Goal: Task Accomplishment & Management: Manage account settings

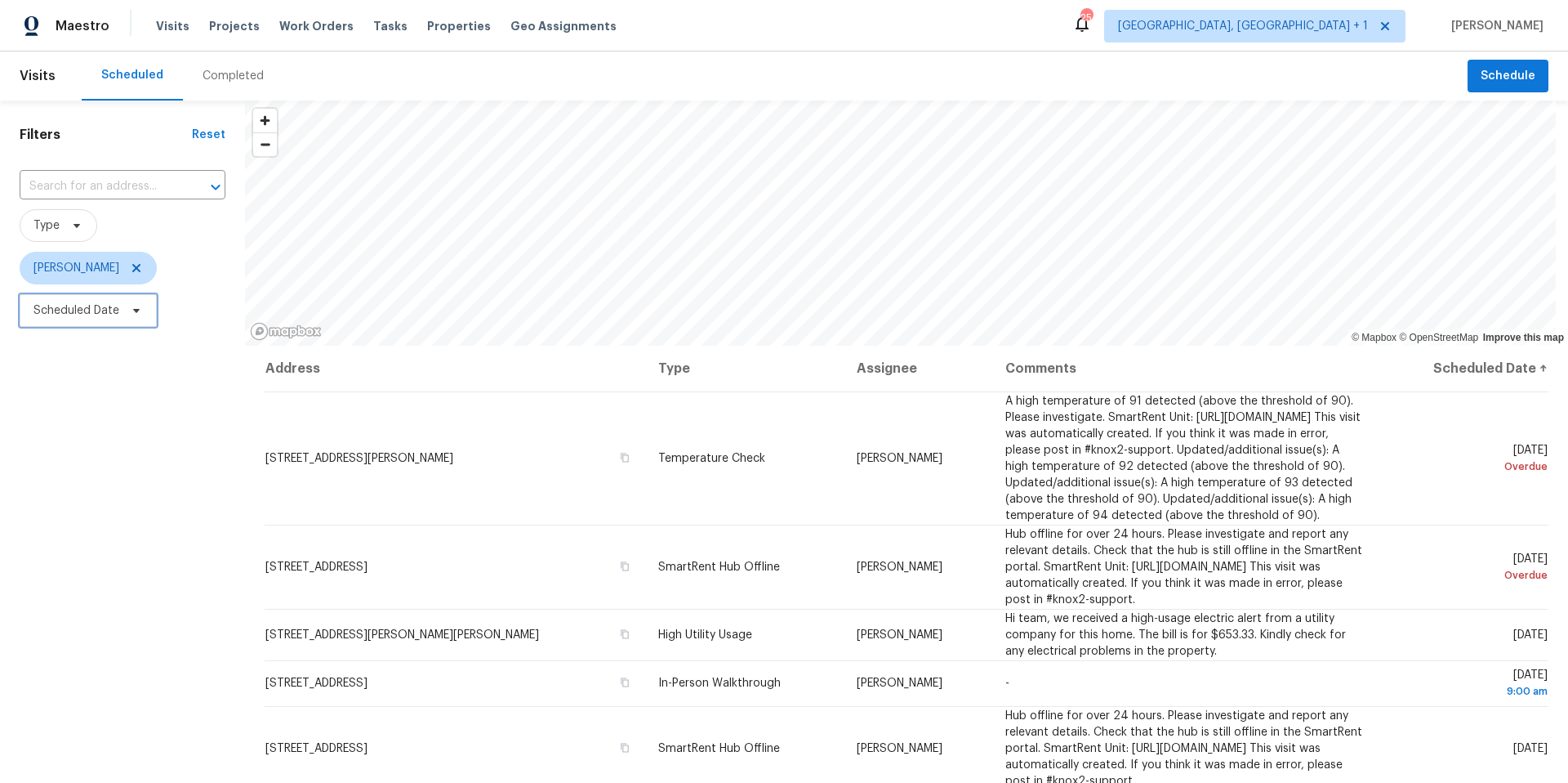
click at [113, 316] on span "Scheduled Date" at bounding box center [75, 310] width 86 height 16
select select "9"
select select "2025"
select select "10"
select select "2025"
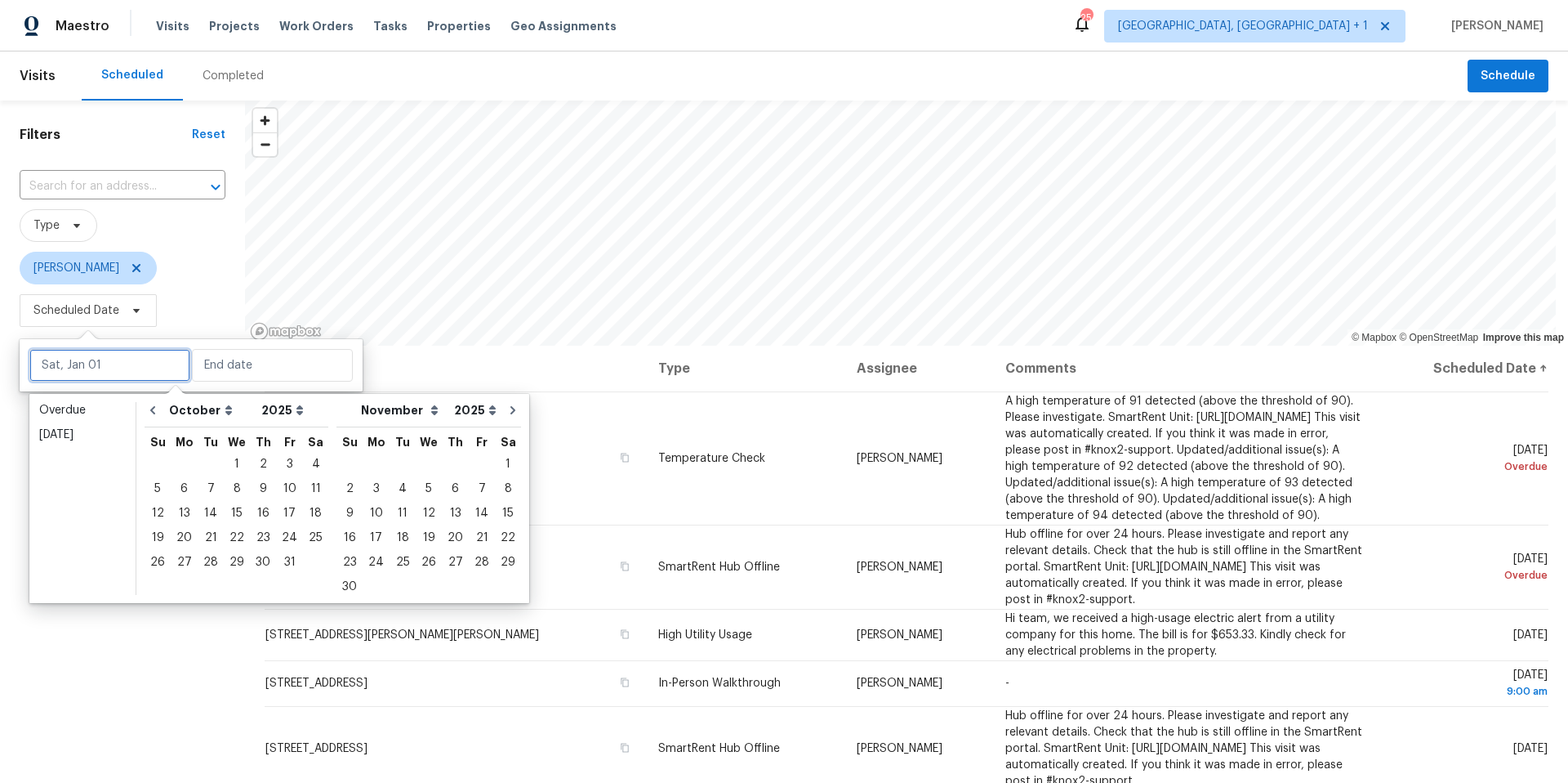
click at [114, 376] on input "text" at bounding box center [110, 365] width 161 height 33
click at [192, 515] on div "13" at bounding box center [184, 512] width 27 height 23
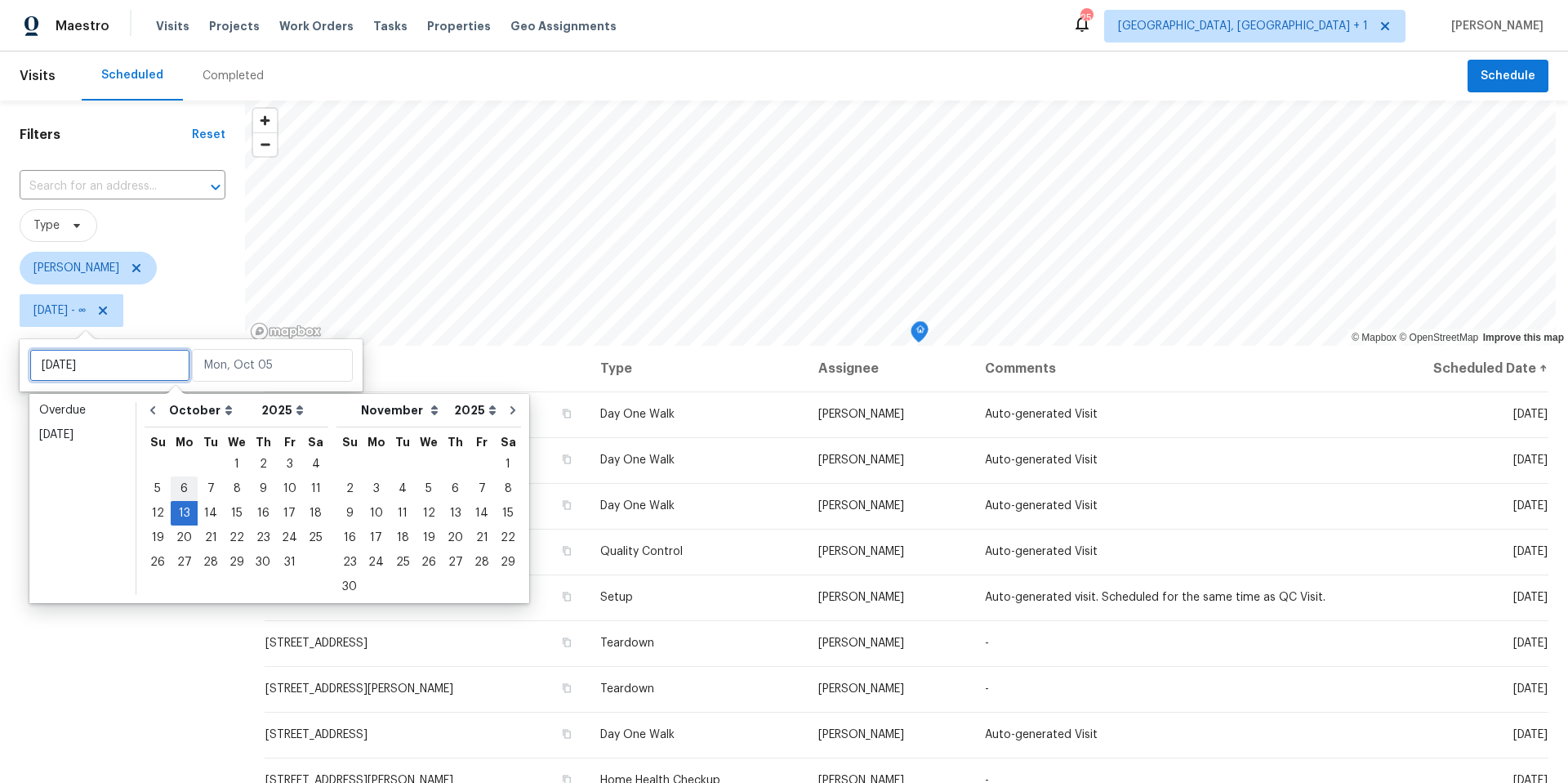
type input "[DATE]"
click at [185, 493] on div "6" at bounding box center [184, 488] width 27 height 23
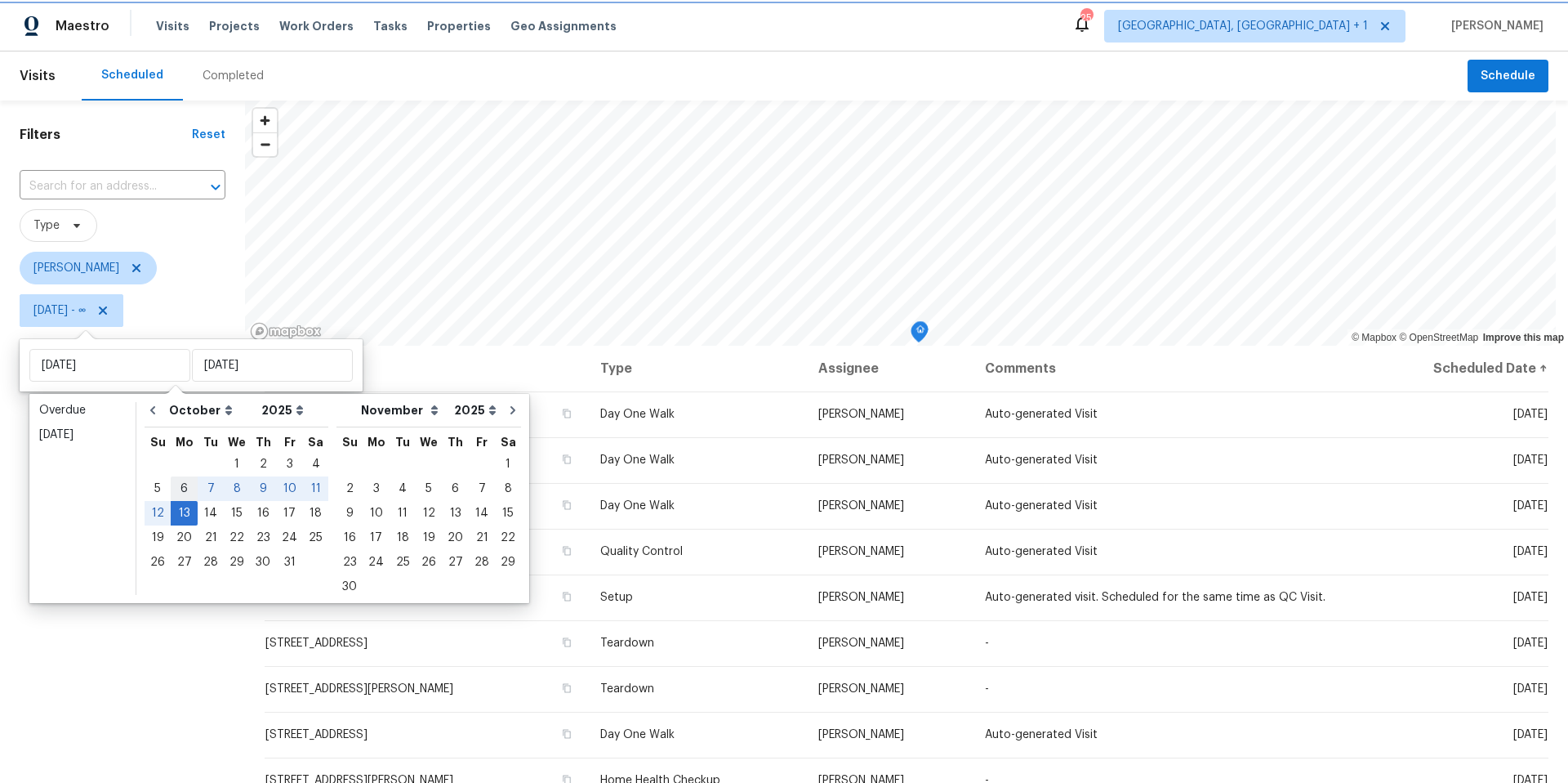
type input "[DATE]"
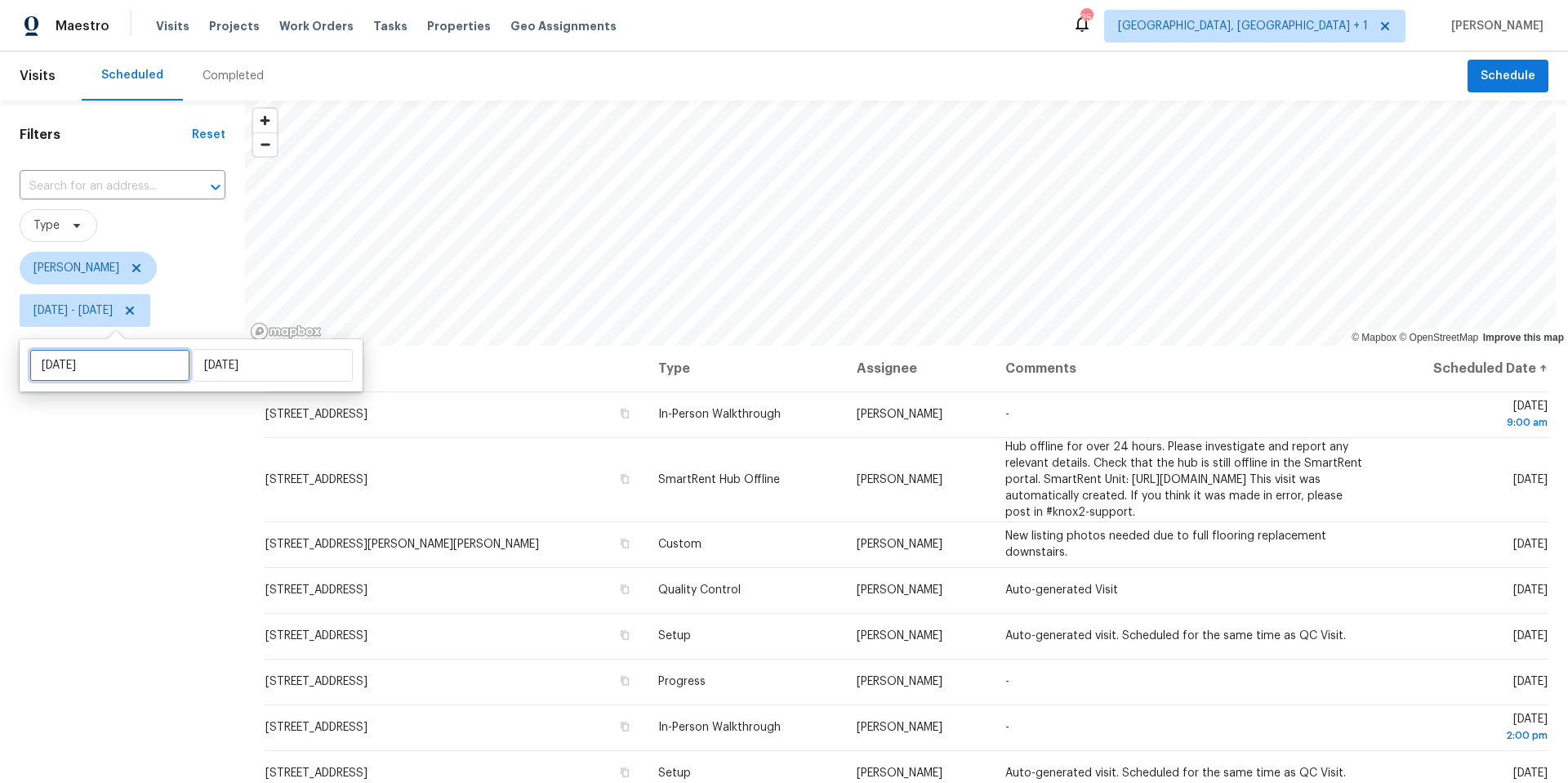
click at [174, 372] on input "[DATE]" at bounding box center [110, 365] width 161 height 33
select select "9"
select select "2025"
select select "10"
select select "2025"
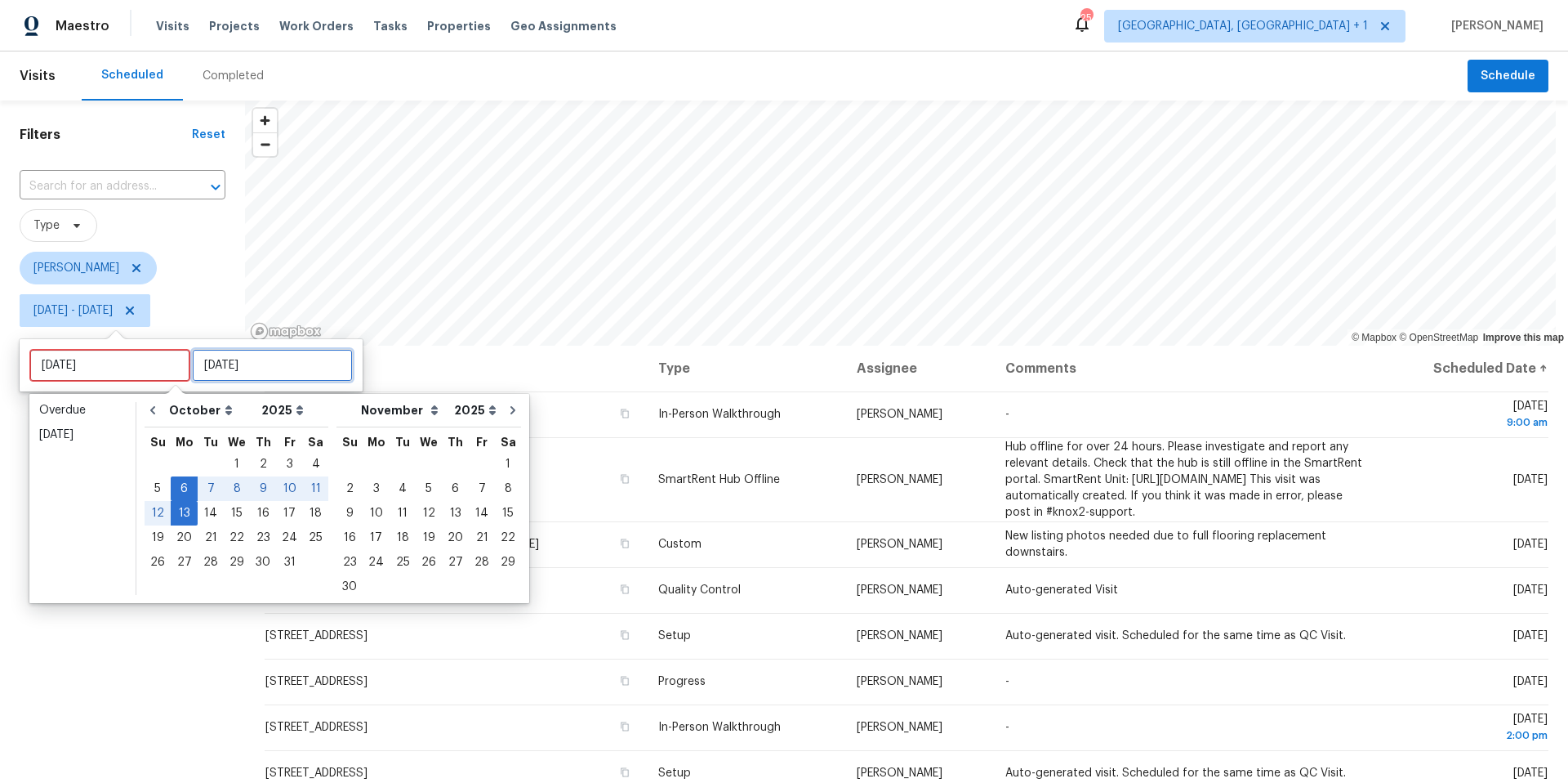
click at [212, 376] on input "[DATE]" at bounding box center [272, 365] width 161 height 33
click at [175, 486] on div "6" at bounding box center [184, 488] width 27 height 23
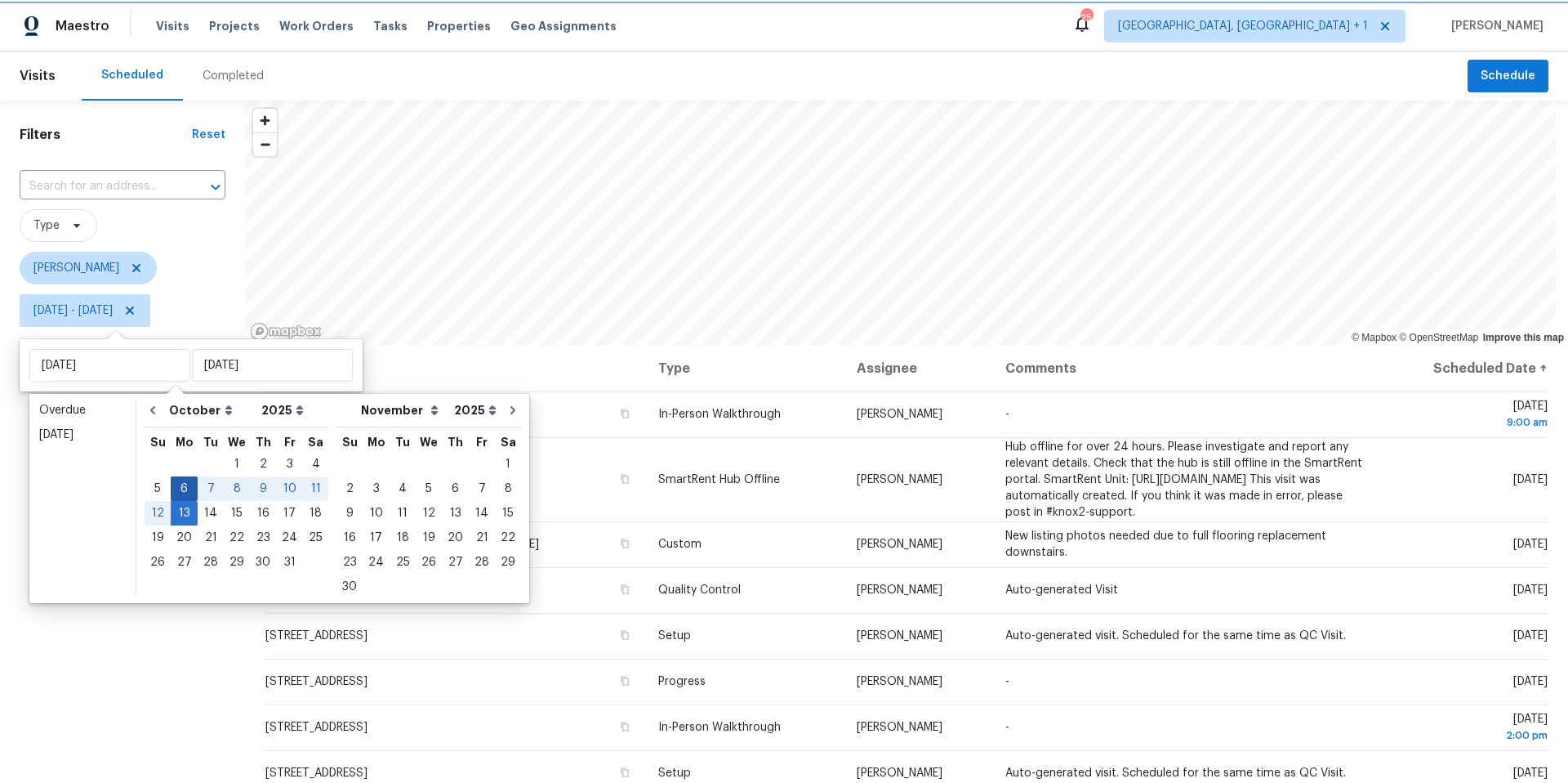
type input "[DATE]"
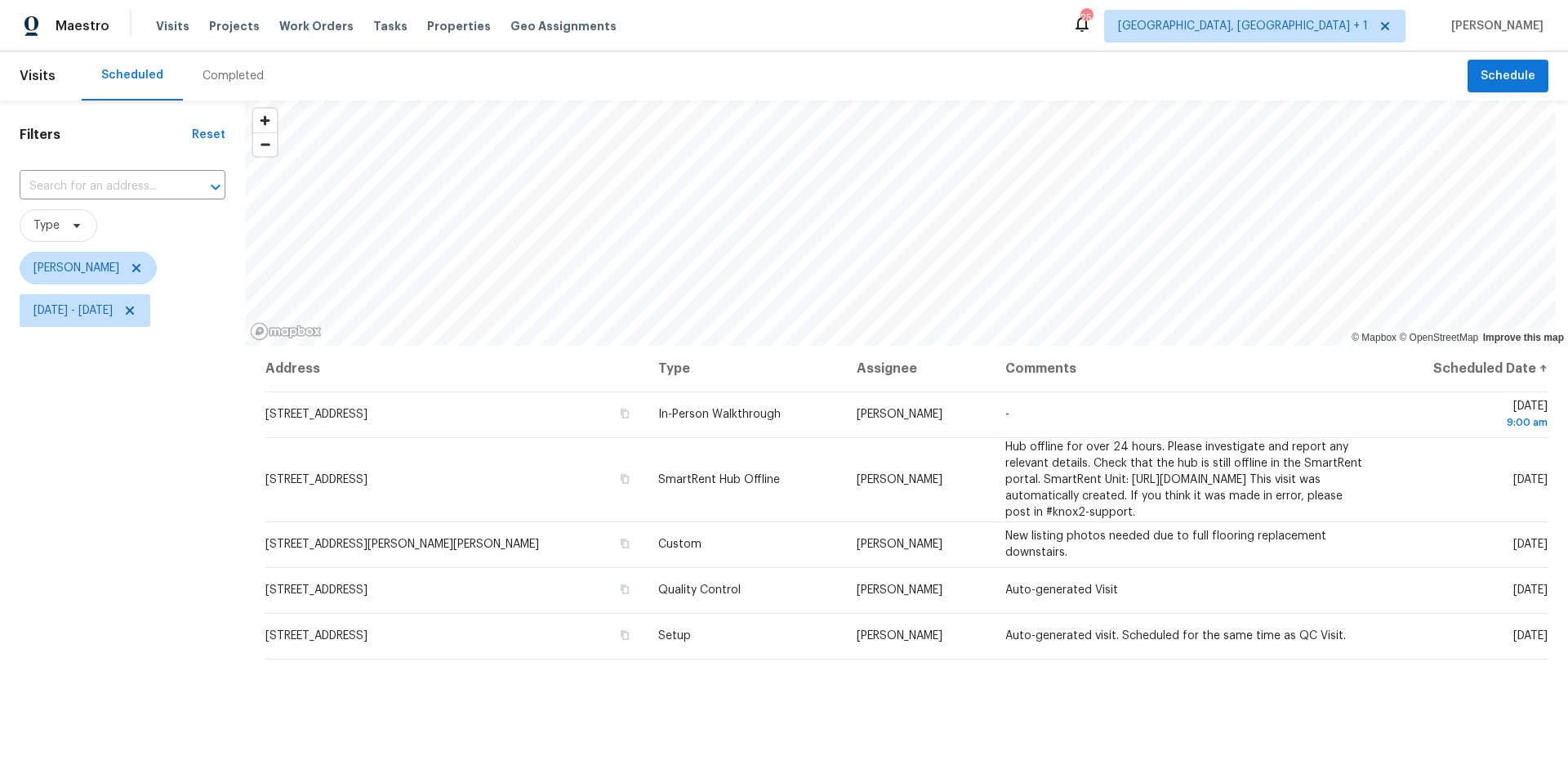
click at [143, 553] on div "Filters Reset ​ Type [PERSON_NAME][DATE] - [DATE]" at bounding box center [122, 535] width 245 height 871
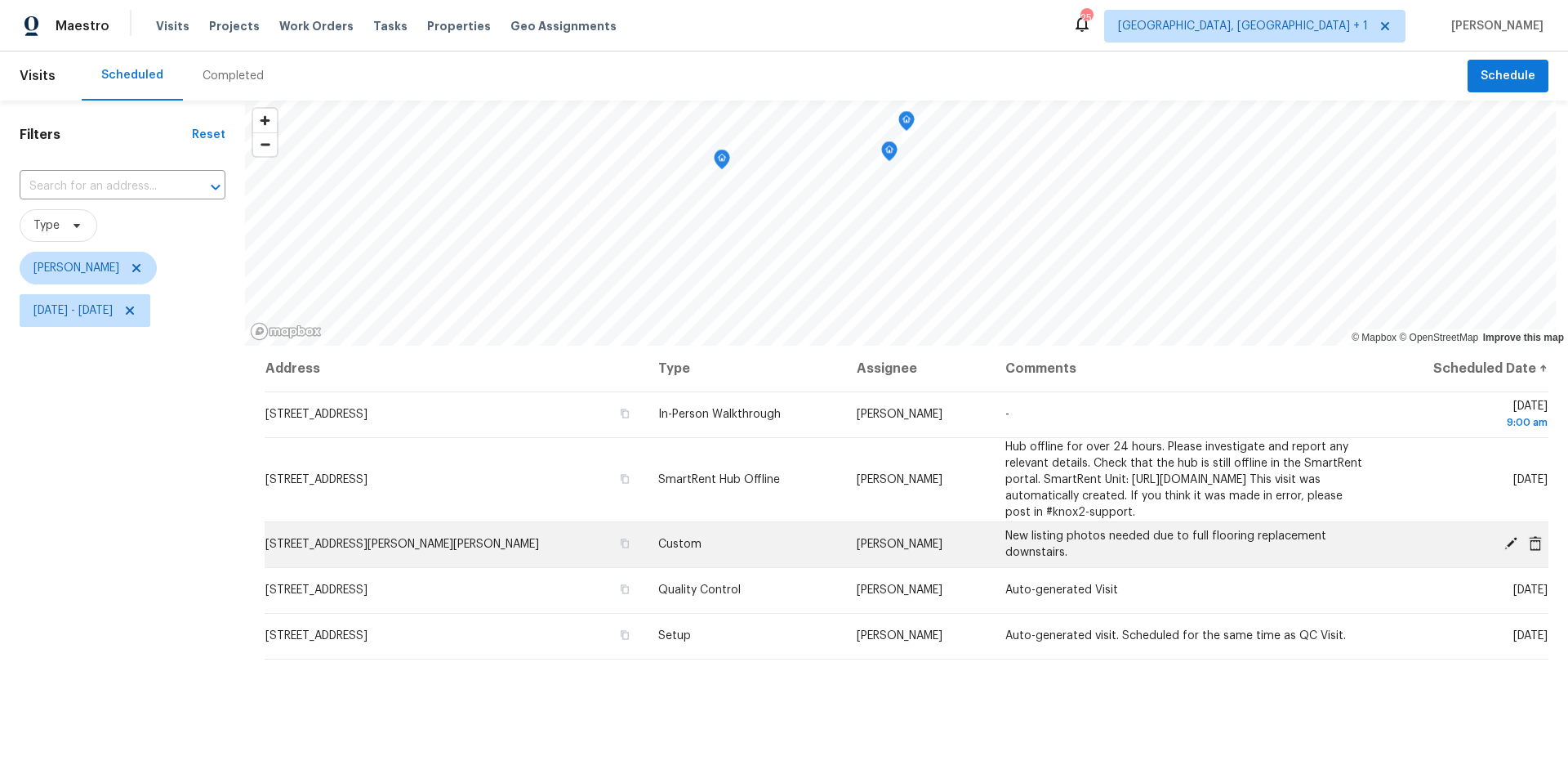
click at [1504, 550] on icon at bounding box center [1510, 543] width 13 height 13
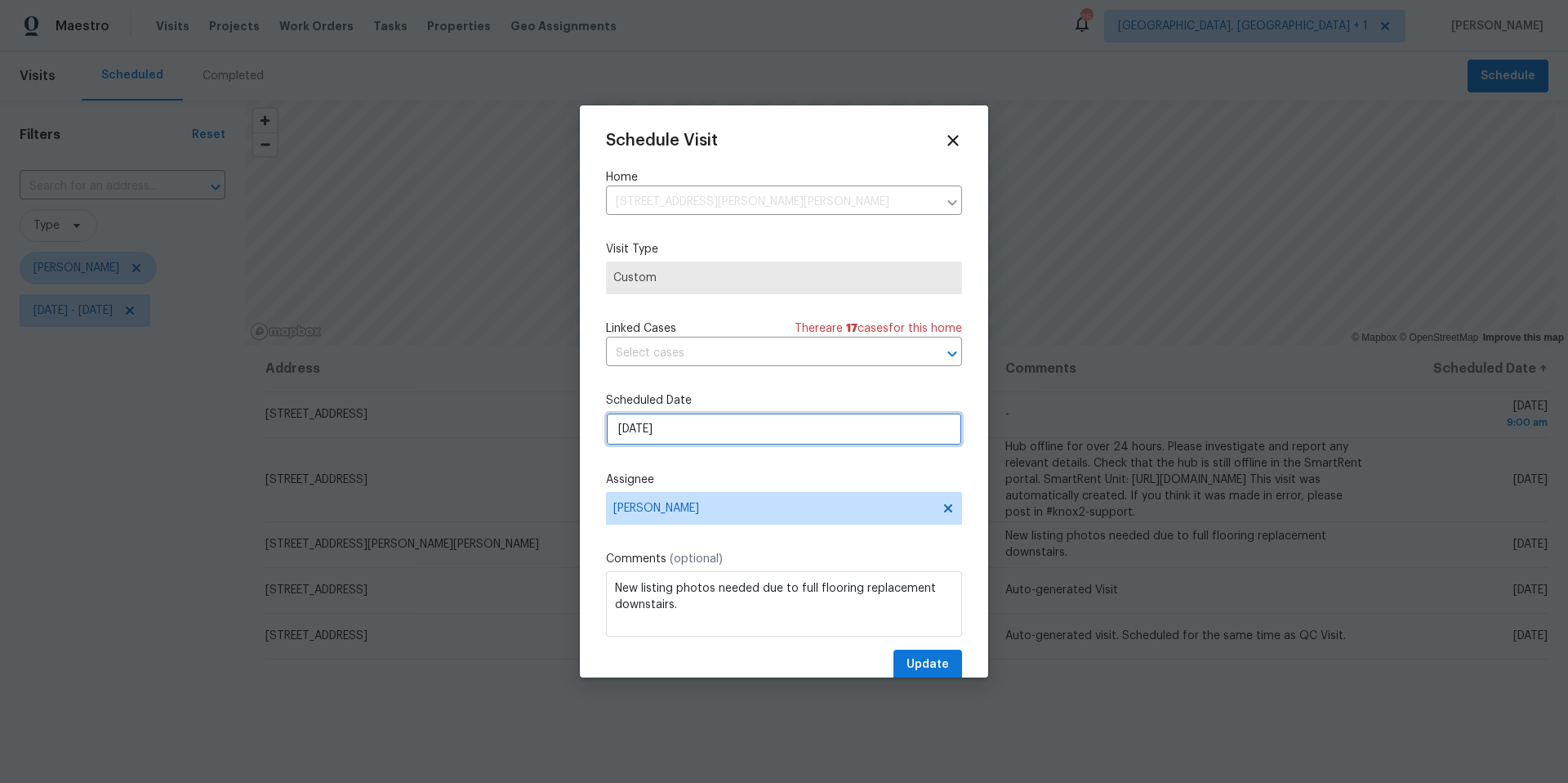
click at [723, 433] on input "[DATE]" at bounding box center [784, 428] width 356 height 33
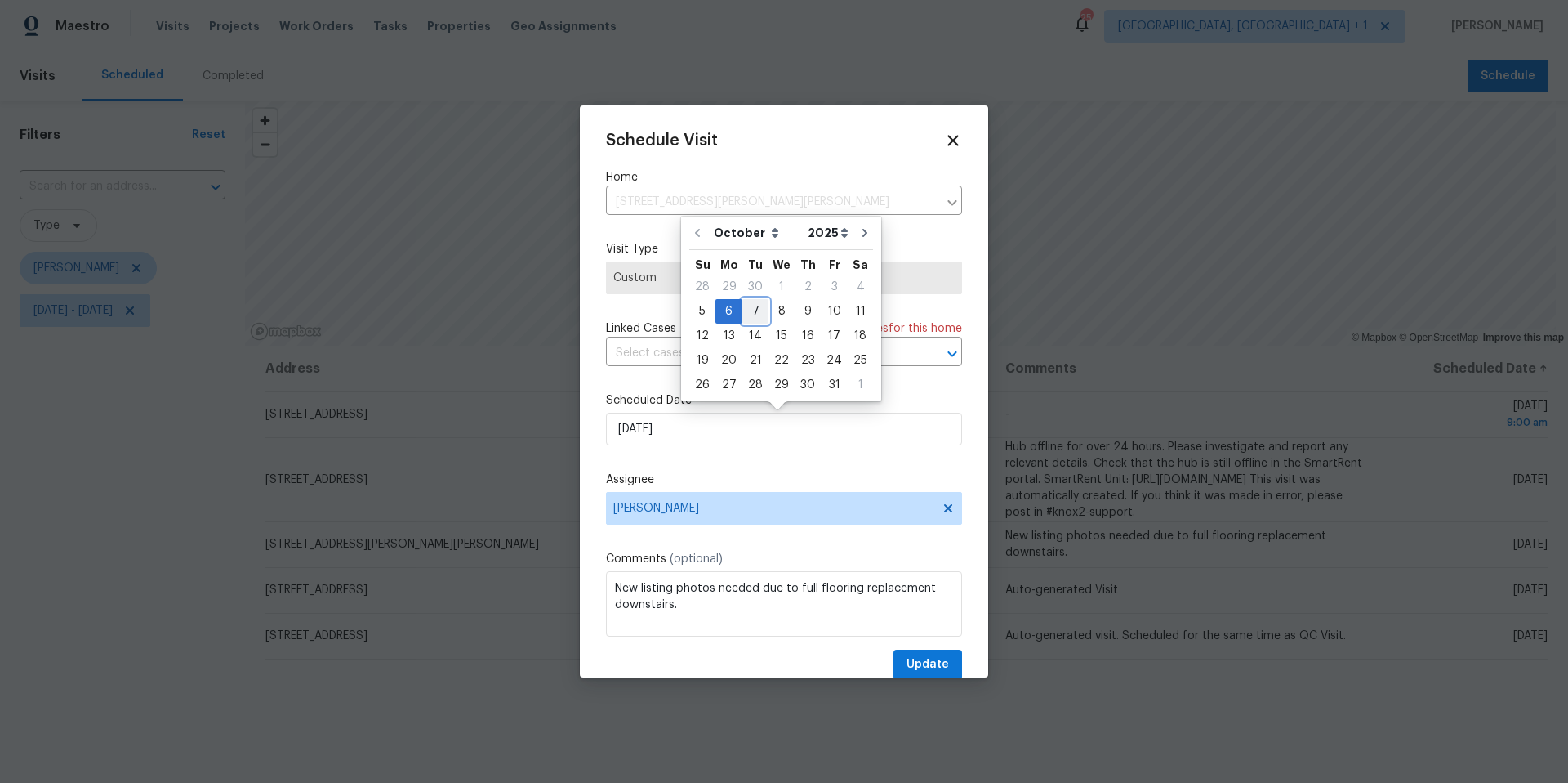
click at [751, 308] on div "7" at bounding box center [755, 310] width 26 height 23
type input "[DATE]"
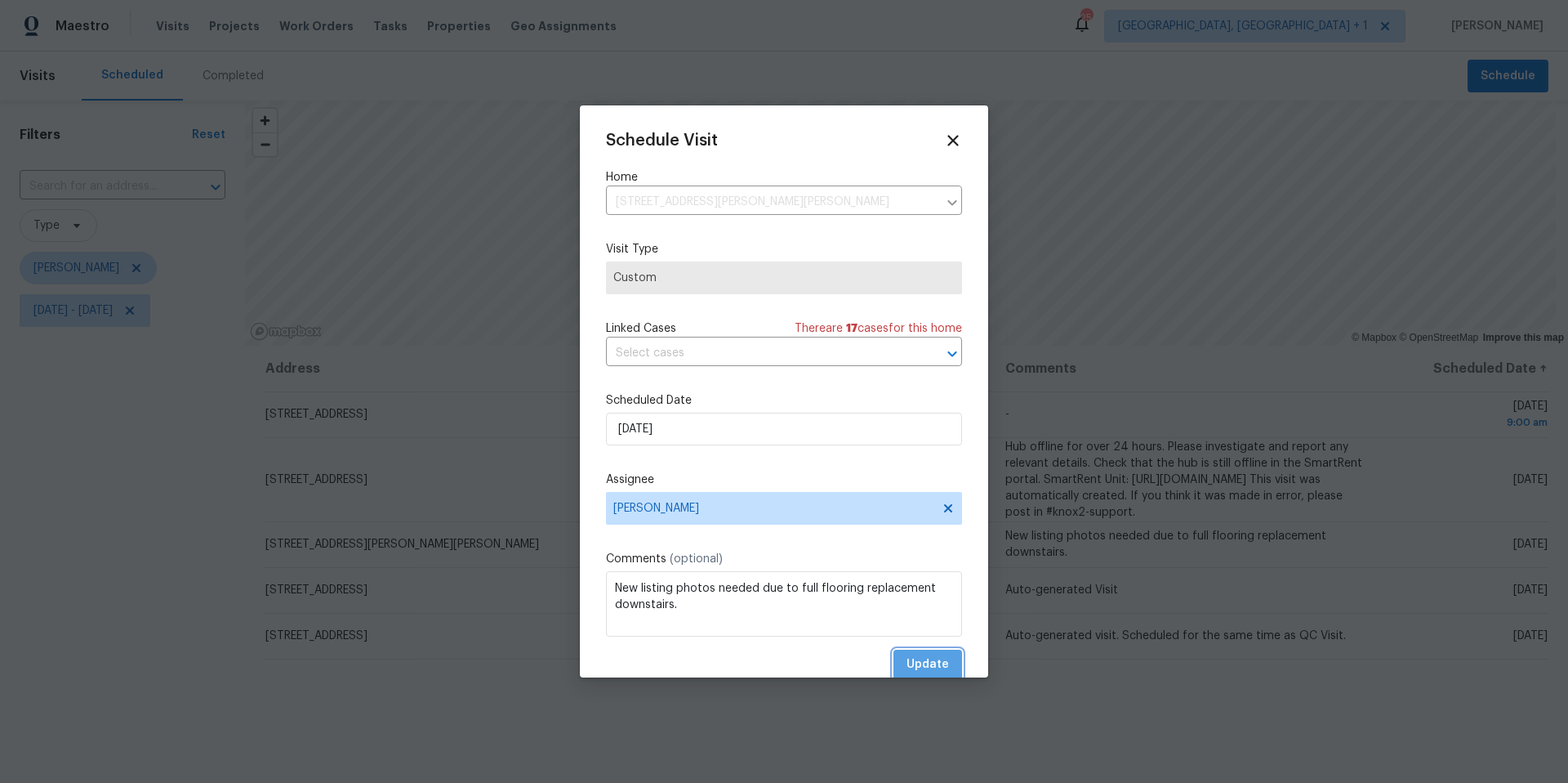
click at [905, 653] on button "Update" at bounding box center [928, 665] width 69 height 31
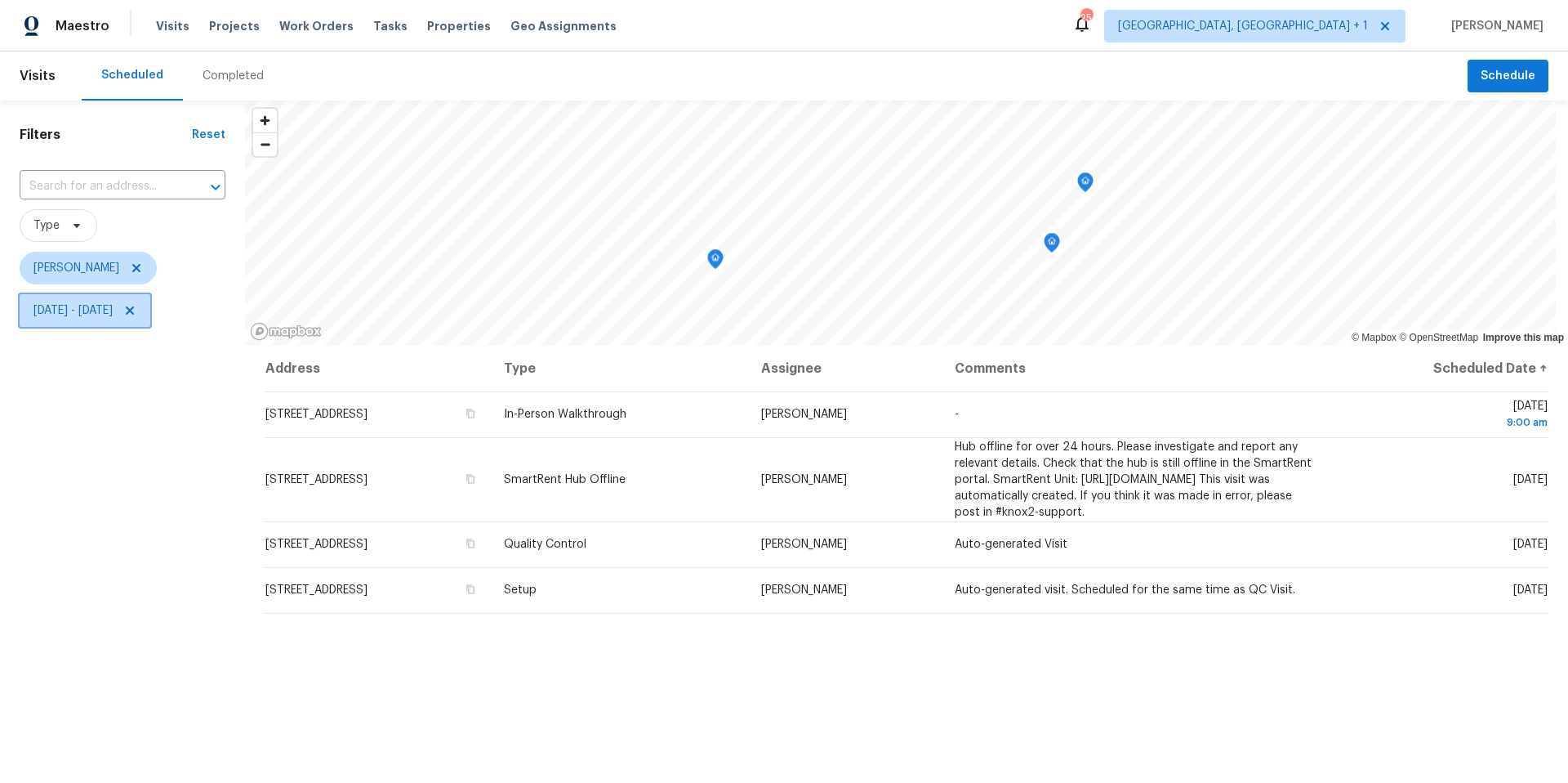
click at [113, 308] on span "[DATE] - [DATE]" at bounding box center [72, 310] width 79 height 16
click at [101, 345] on div "[DATE] [DATE]" at bounding box center [191, 366] width 343 height 53
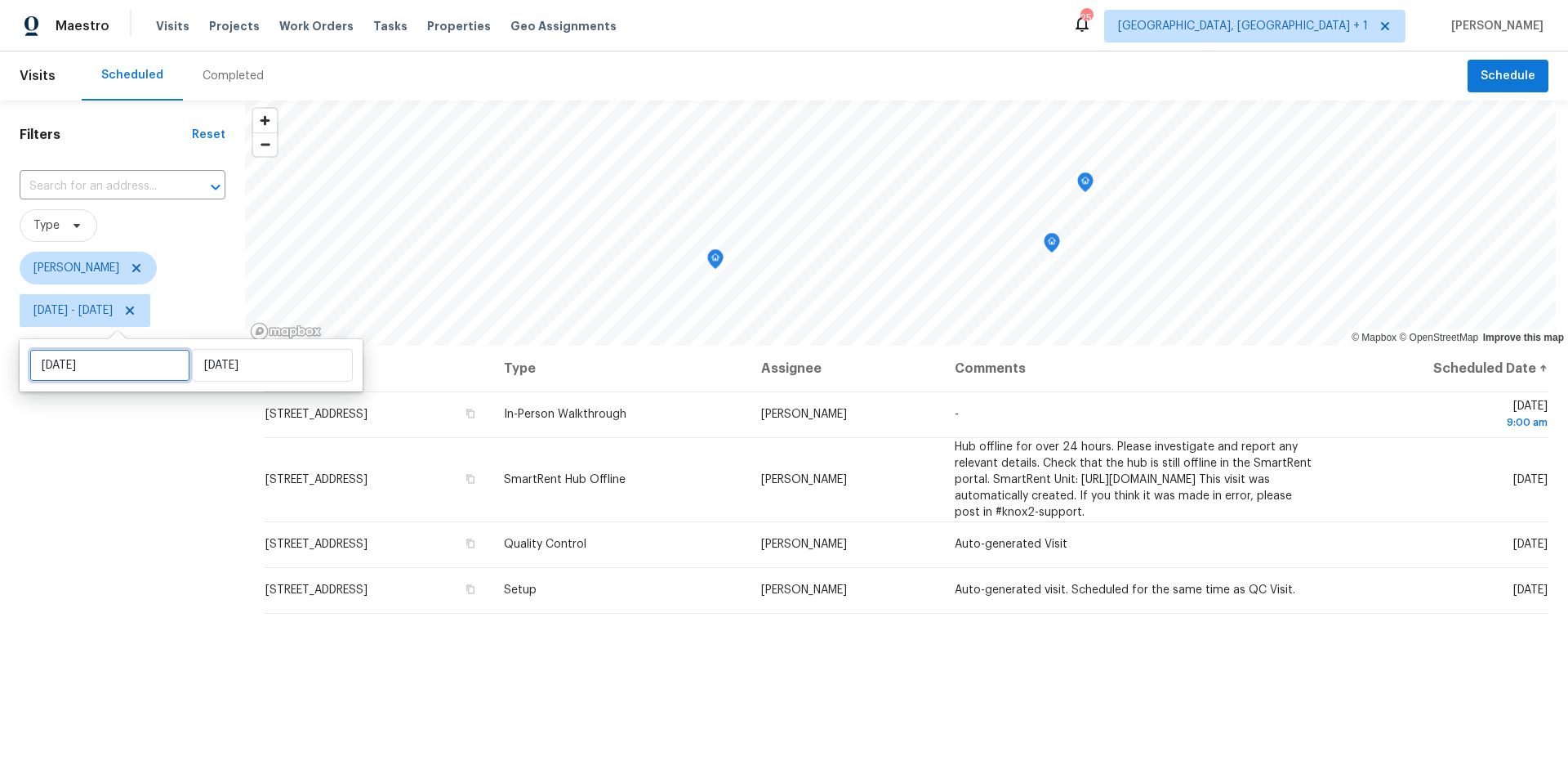
select select "9"
select select "2025"
select select "10"
select select "2025"
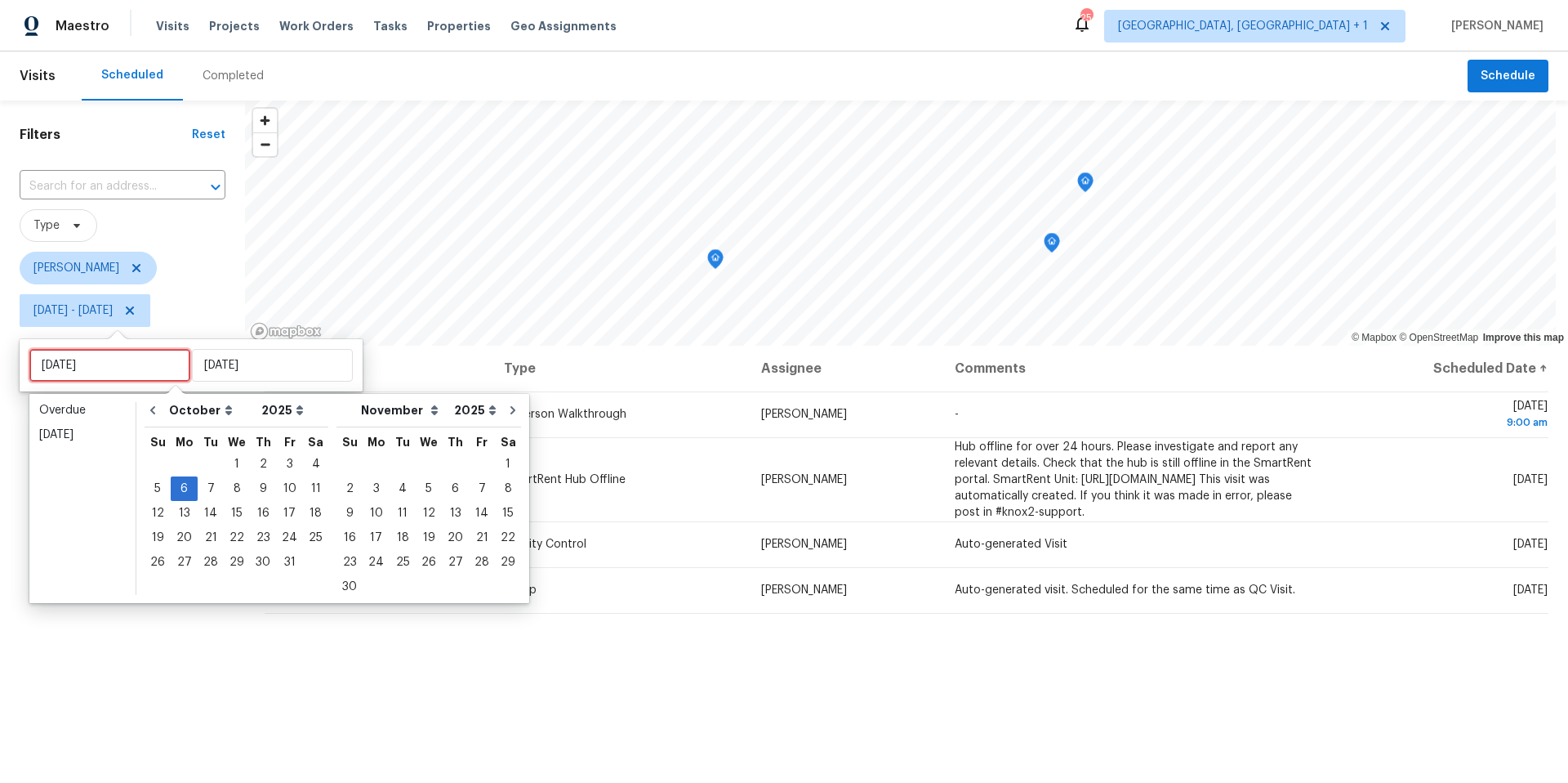
click at [101, 349] on input "[DATE]" at bounding box center [110, 365] width 161 height 33
click at [281, 458] on div "3" at bounding box center [290, 464] width 27 height 23
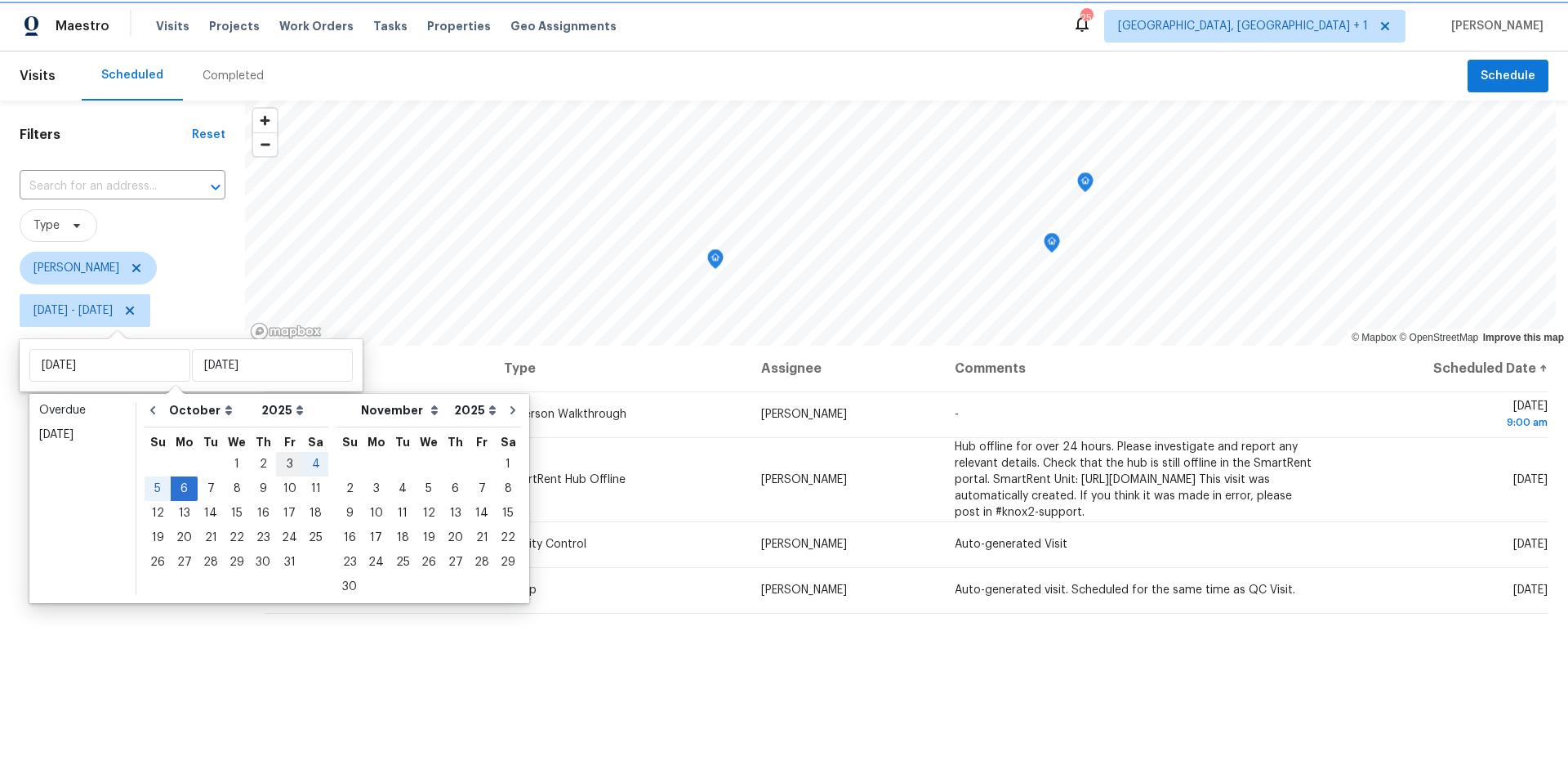
type input "[DATE]"
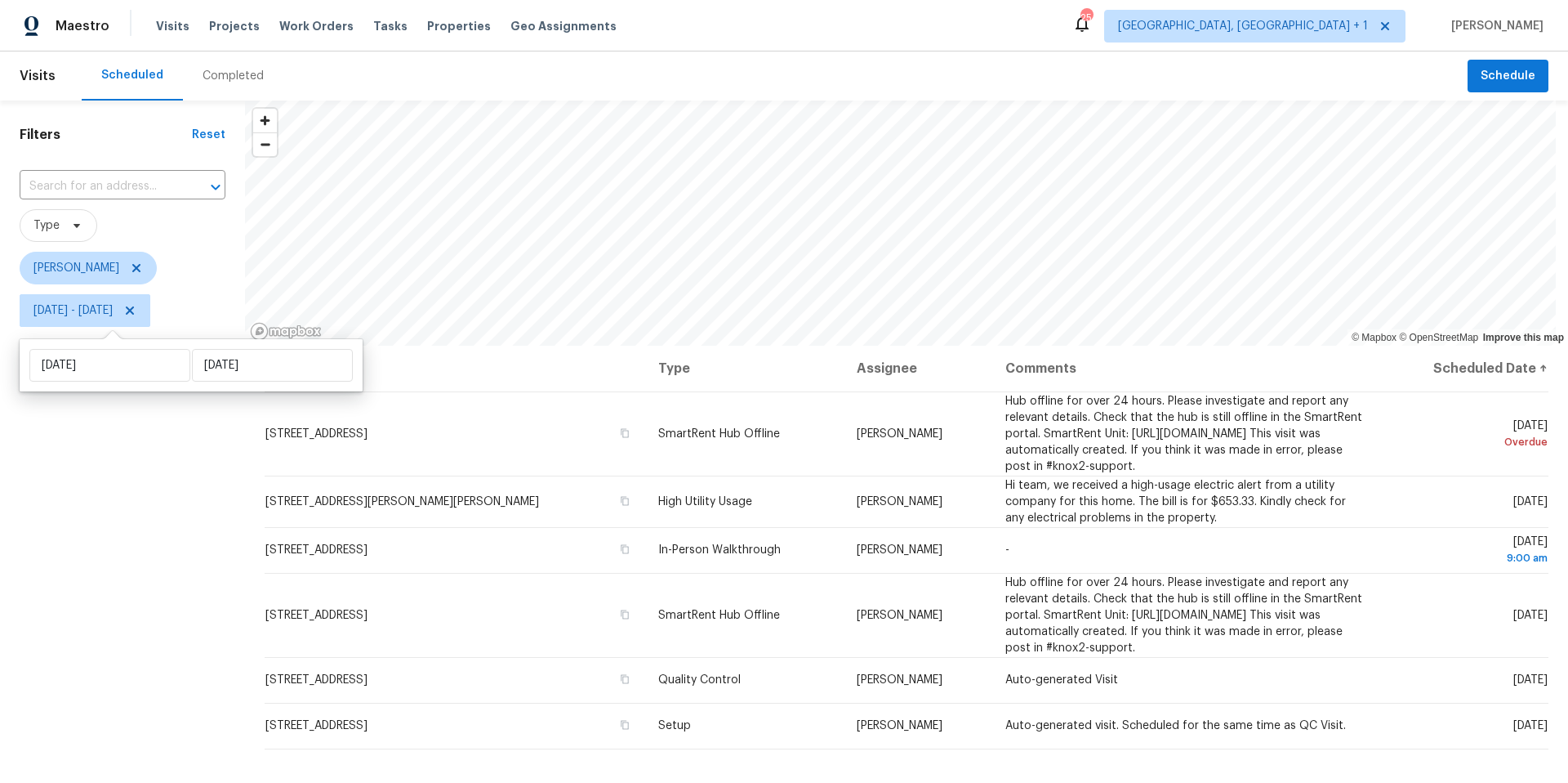
click at [131, 661] on div "Filters Reset ​ Type [PERSON_NAME] [DATE] - [DATE]" at bounding box center [122, 535] width 245 height 871
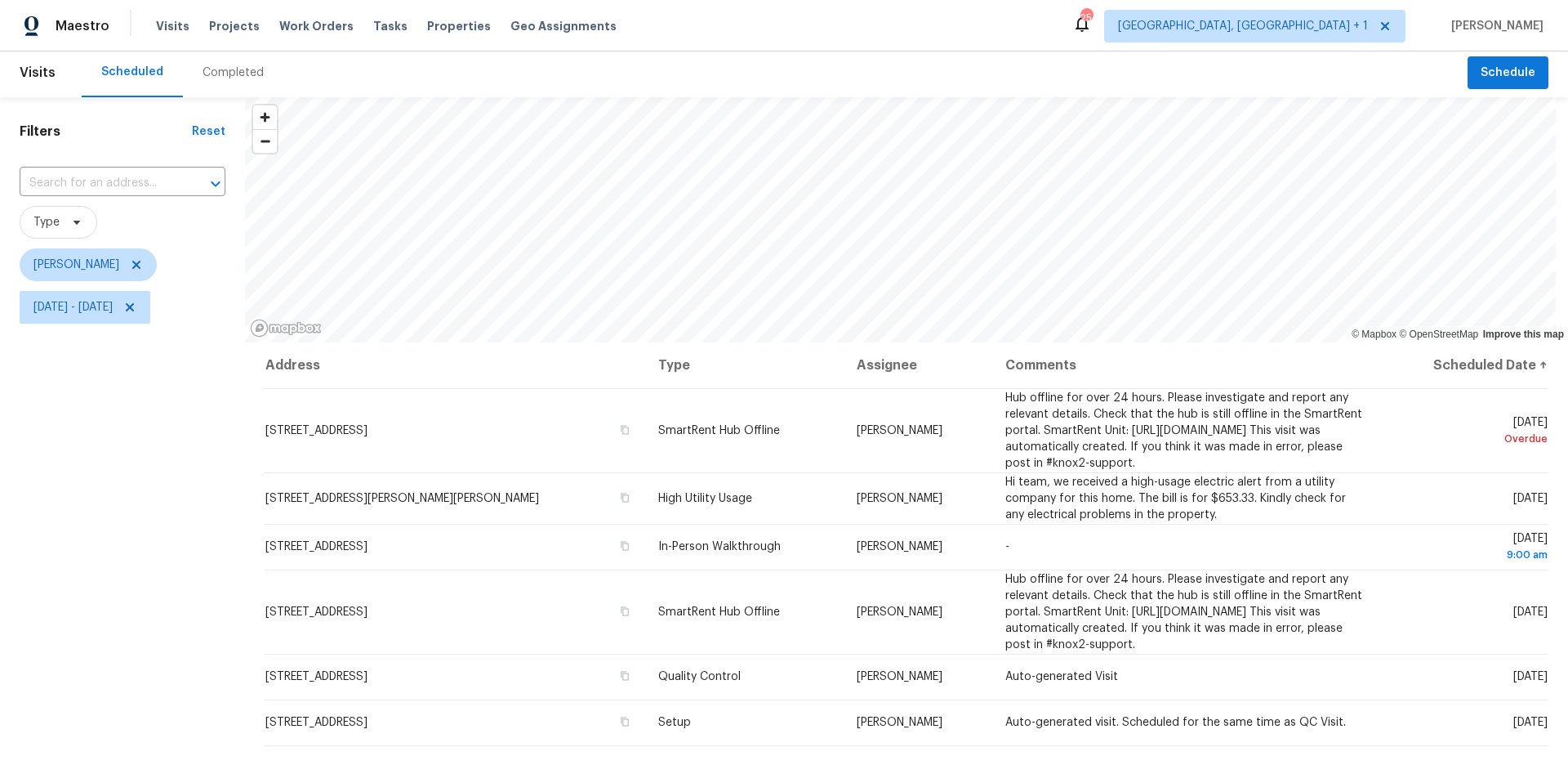
scroll to position [12, 0]
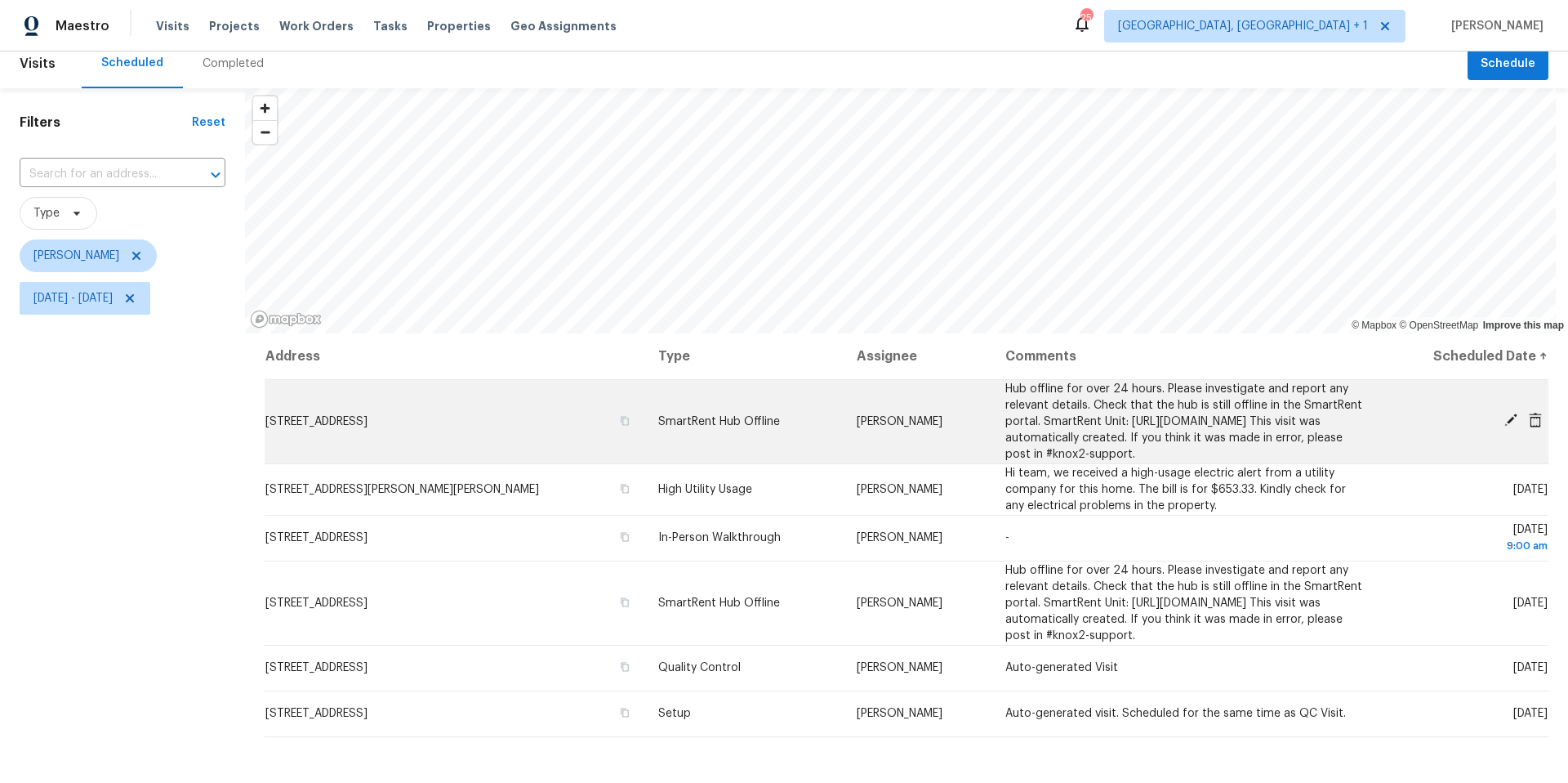
click at [1504, 426] on icon at bounding box center [1510, 419] width 13 height 13
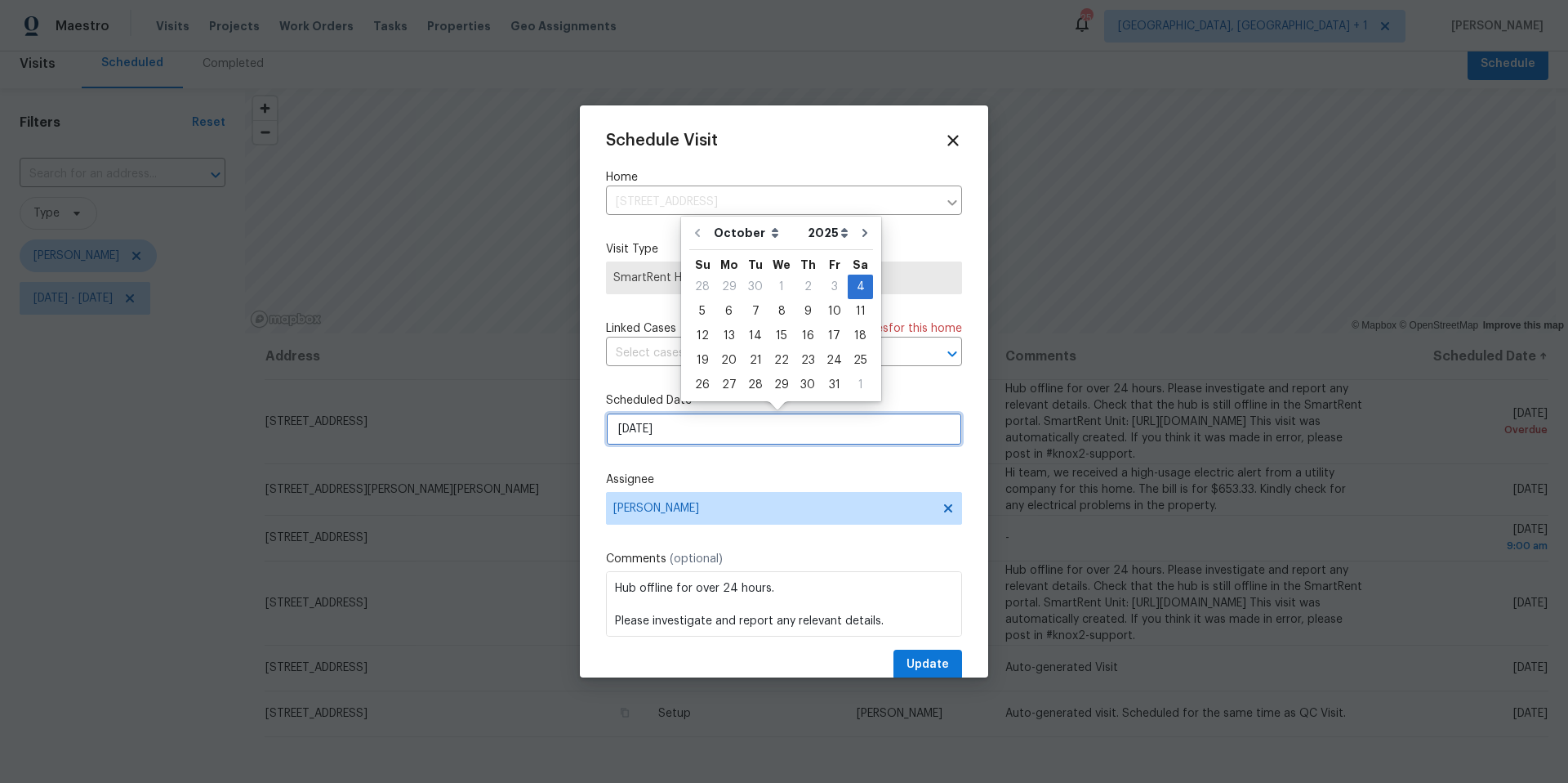
click at [736, 431] on input "[DATE]" at bounding box center [784, 428] width 356 height 33
click at [724, 316] on div "6" at bounding box center [729, 310] width 27 height 23
type input "[DATE]"
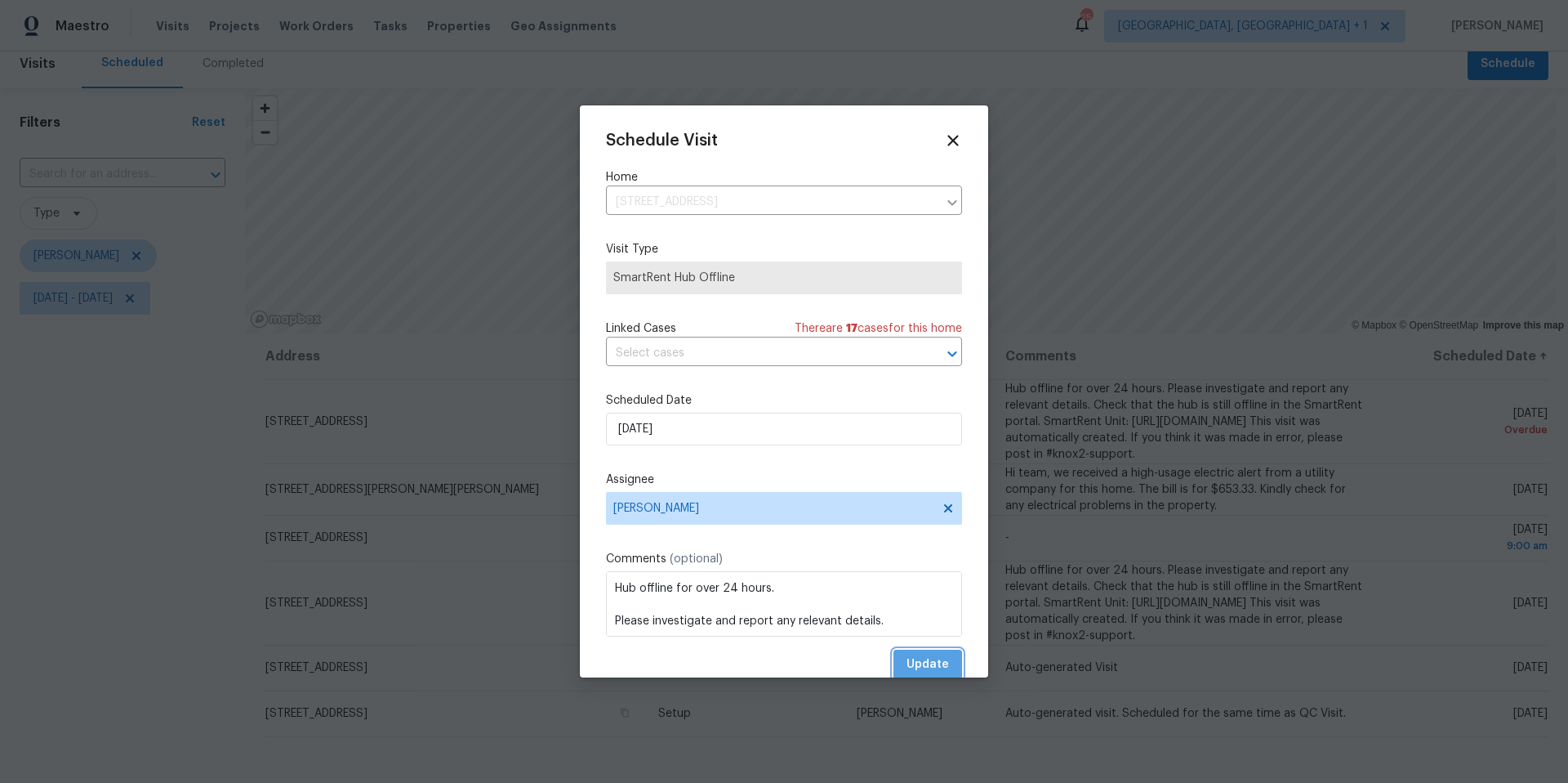
click at [943, 661] on button "Update" at bounding box center [928, 665] width 69 height 31
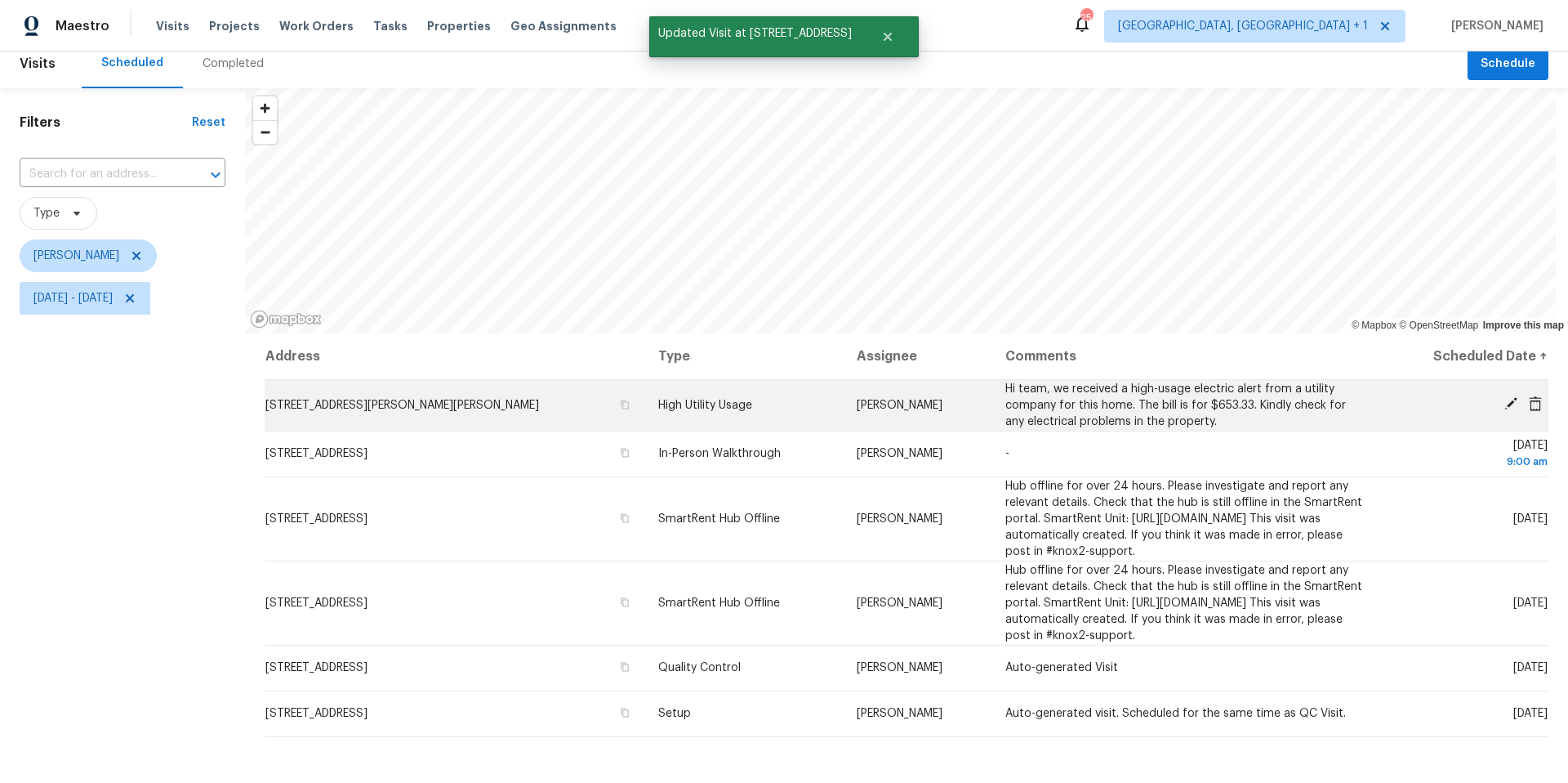
click at [1504, 402] on icon at bounding box center [1510, 403] width 13 height 13
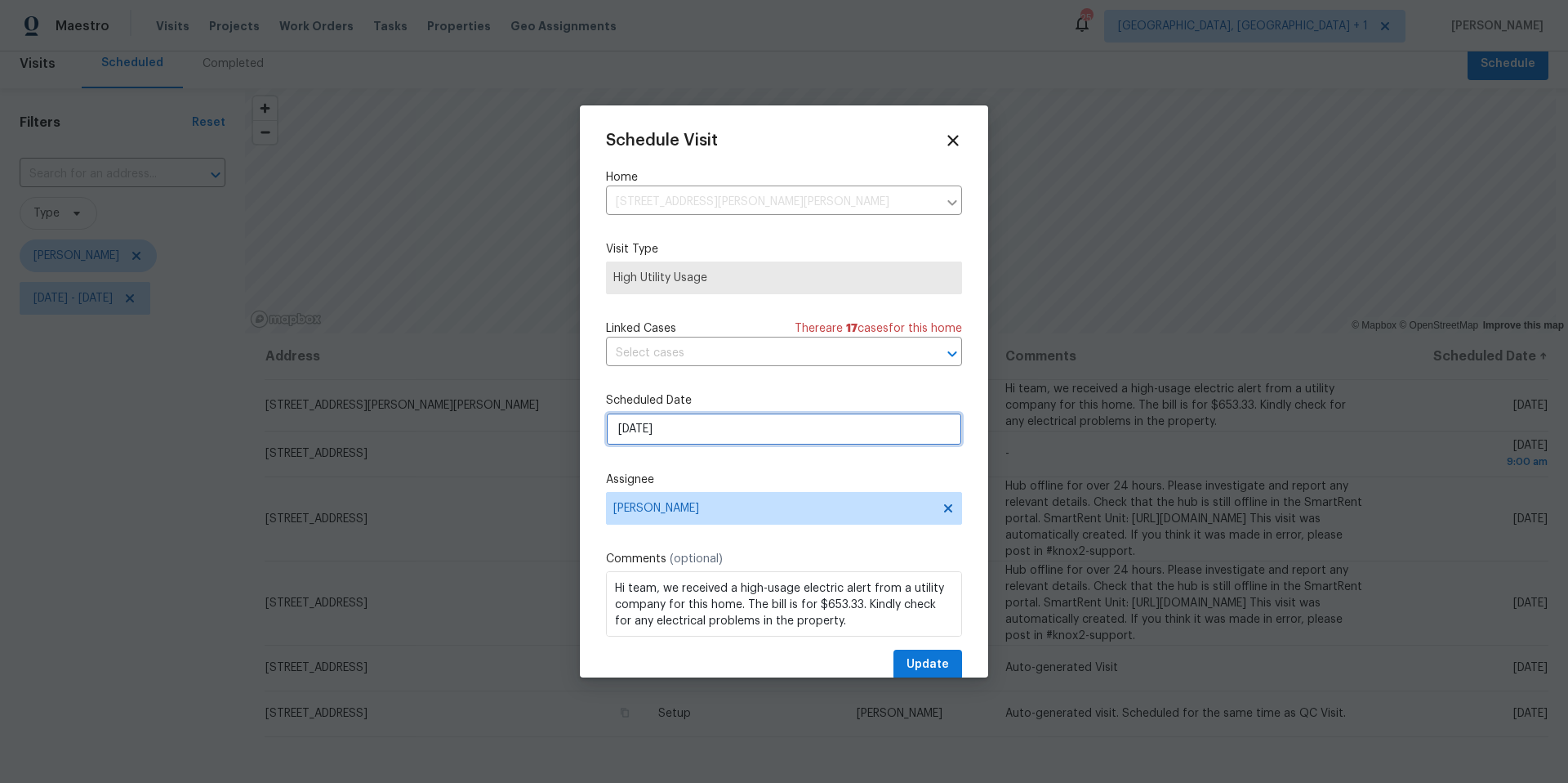
click at [680, 445] on input "[DATE]" at bounding box center [784, 428] width 356 height 33
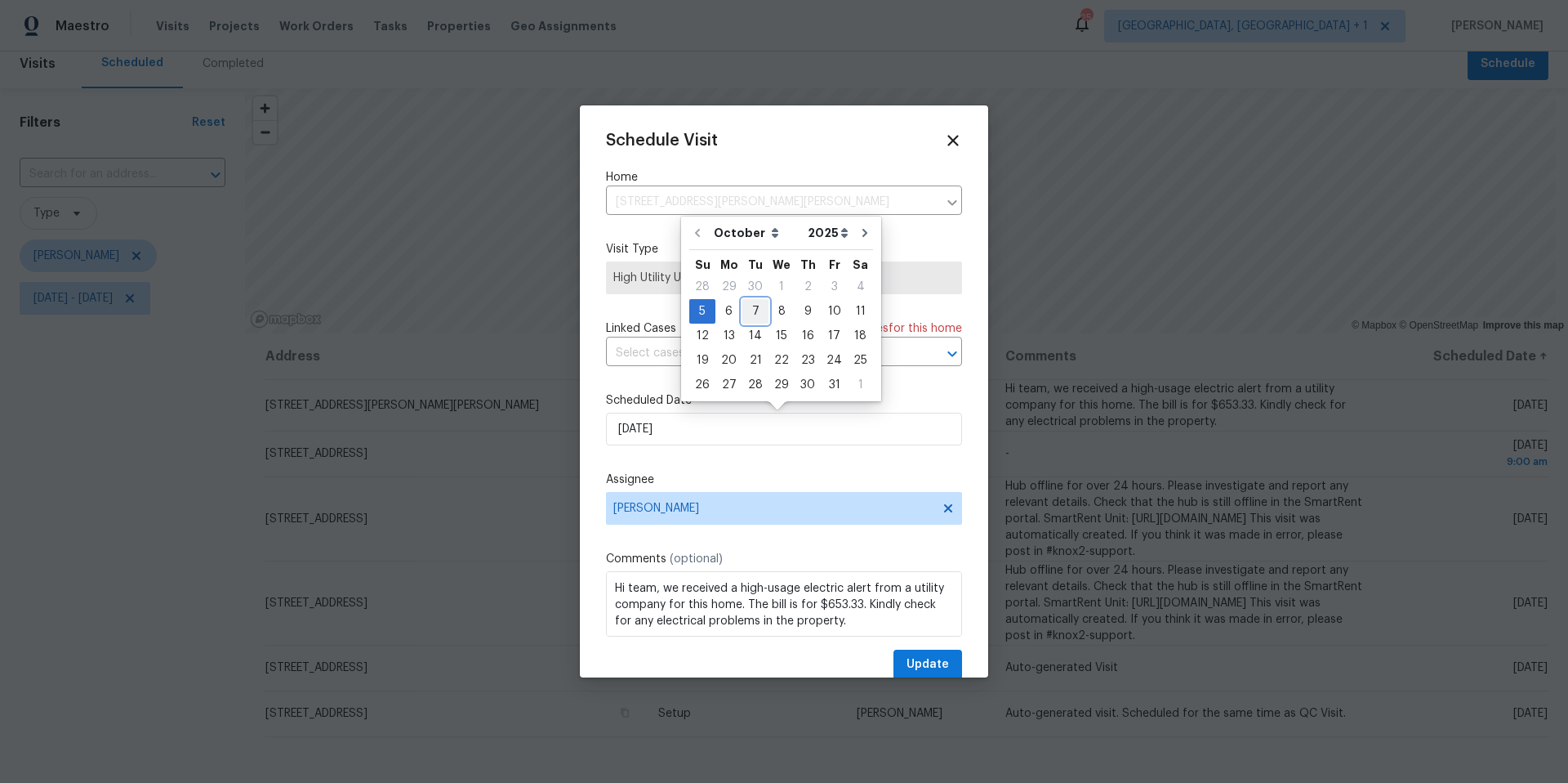
click at [762, 304] on div "7" at bounding box center [755, 310] width 26 height 23
type input "[DATE]"
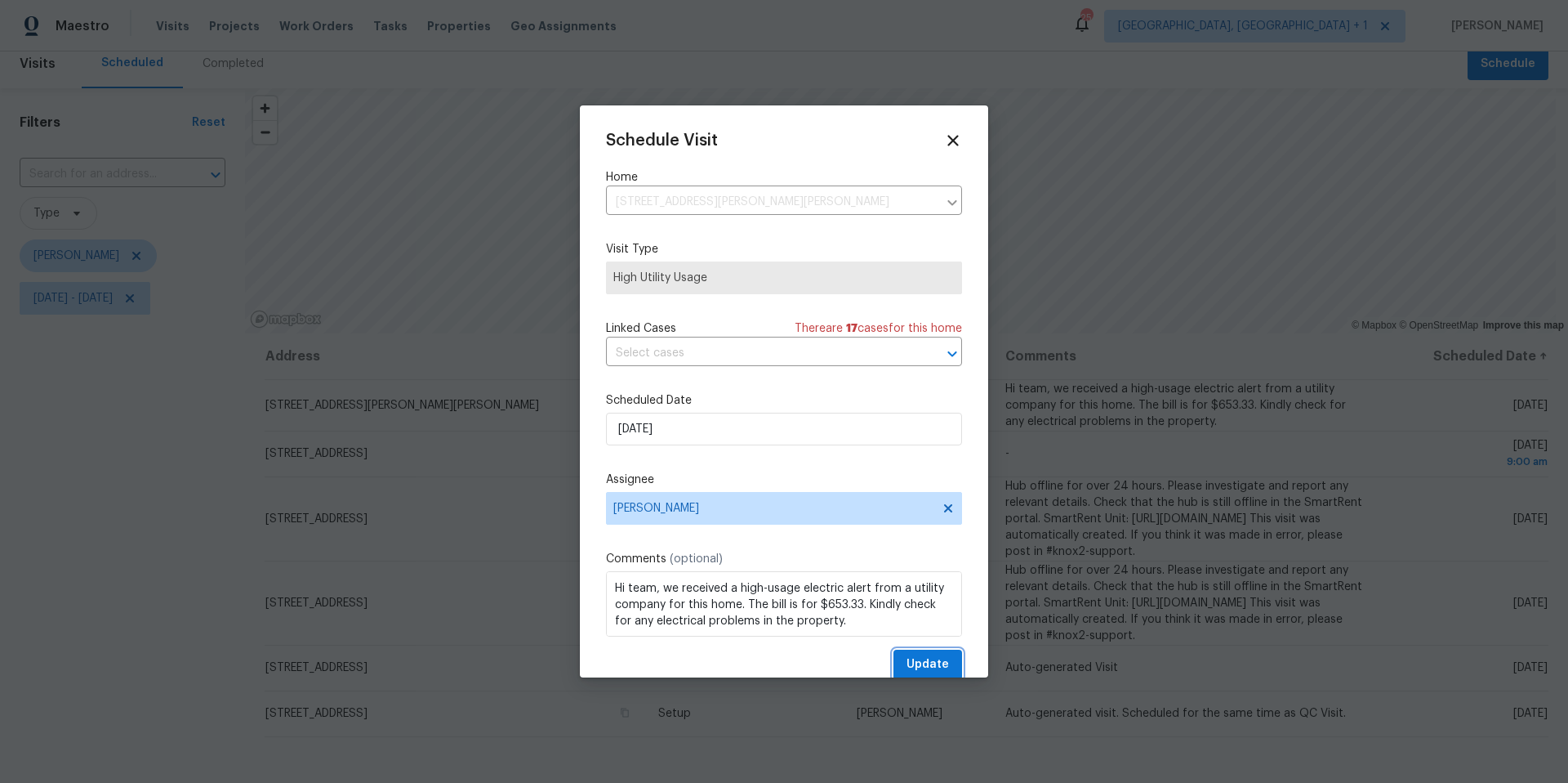
drag, startPoint x: 926, startPoint y: 673, endPoint x: 908, endPoint y: 674, distance: 18.0
click at [926, 674] on span "Update" at bounding box center [928, 664] width 42 height 20
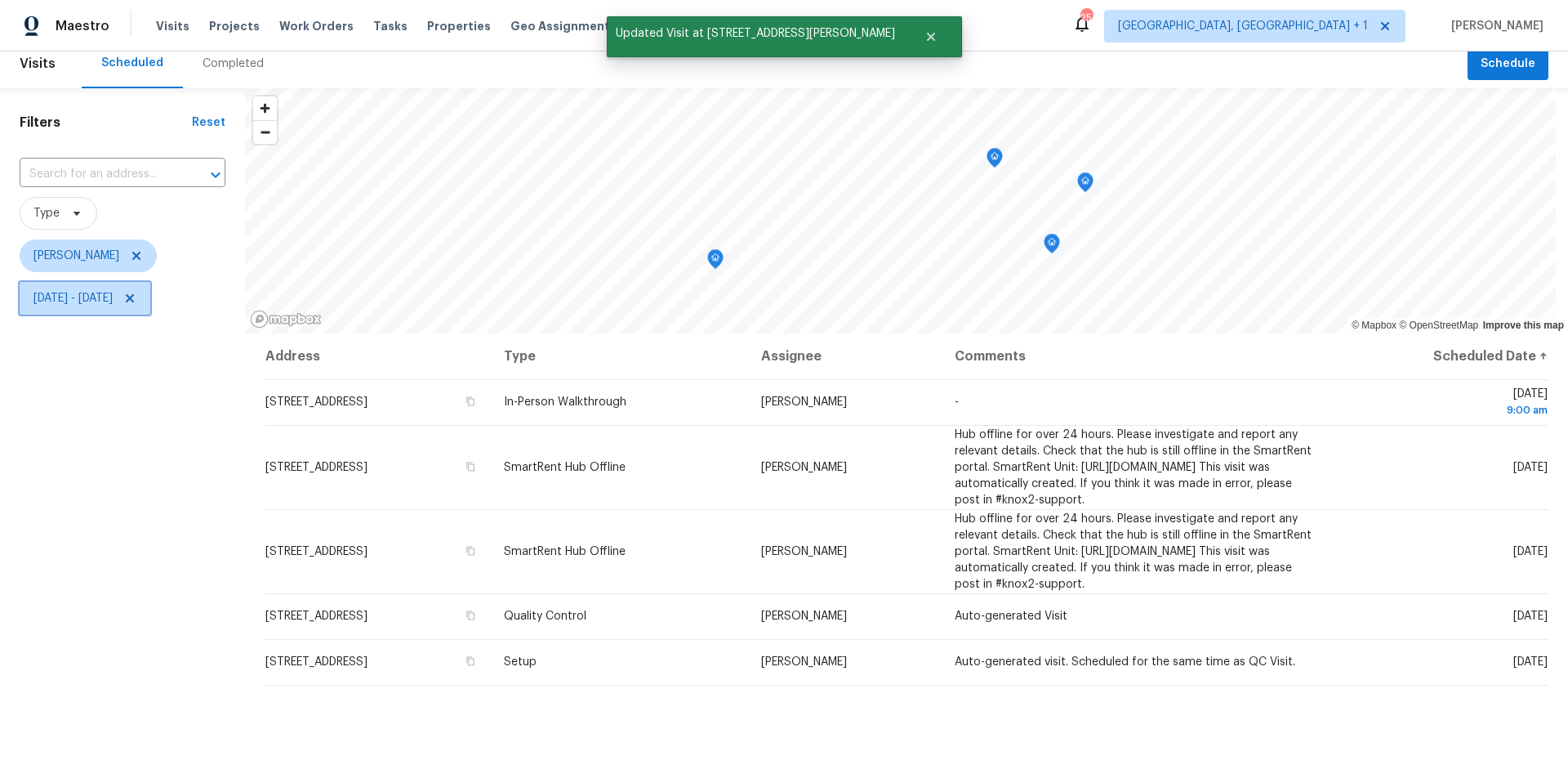
click at [113, 302] on span "[DATE] - [DATE]" at bounding box center [72, 298] width 79 height 16
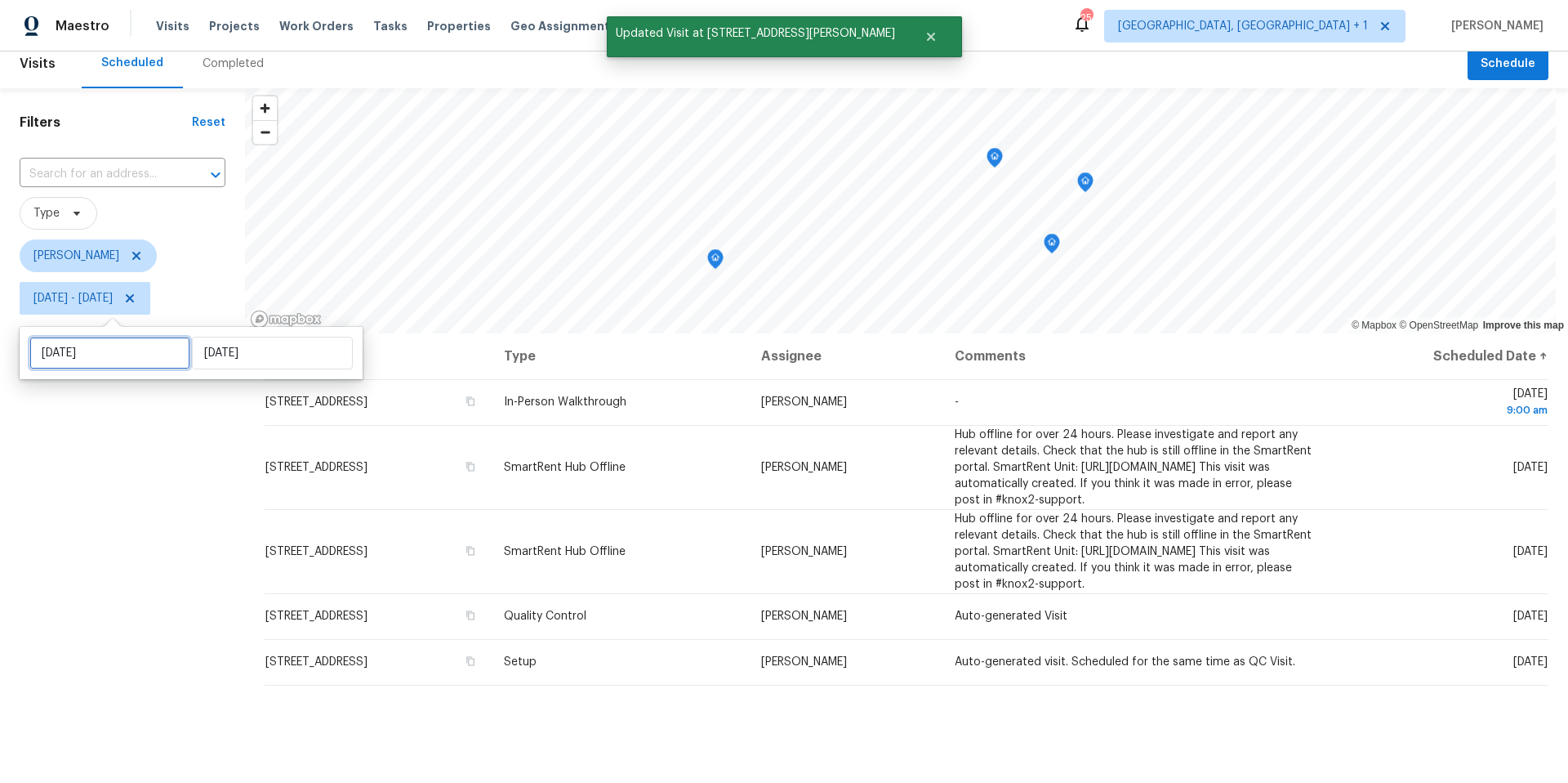
click at [126, 365] on input "[DATE]" at bounding box center [110, 353] width 161 height 33
select select "9"
select select "2025"
select select "10"
select select "2025"
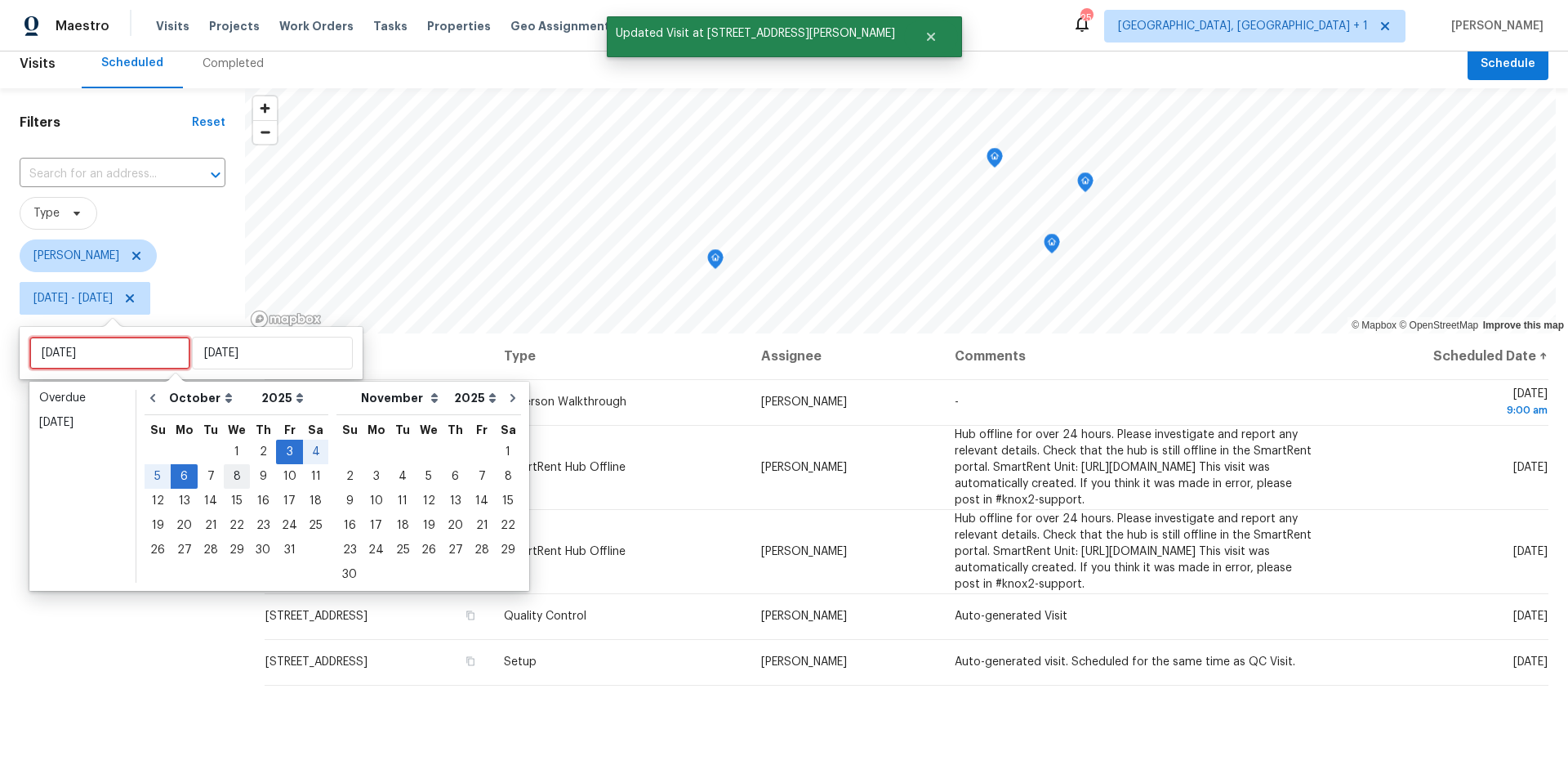
type input "[DATE]"
click at [193, 475] on div "6" at bounding box center [184, 476] width 27 height 23
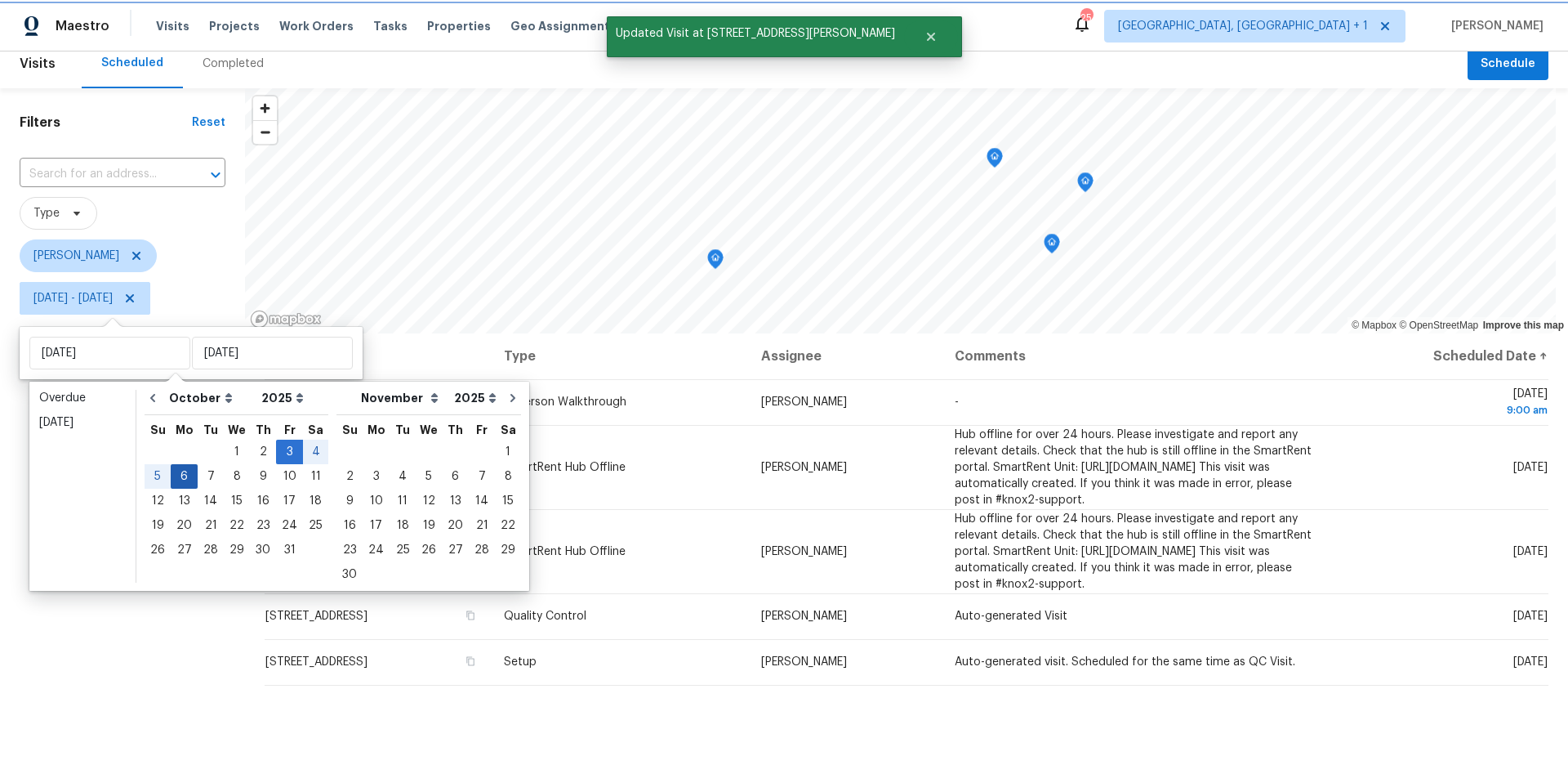
type input "[DATE]"
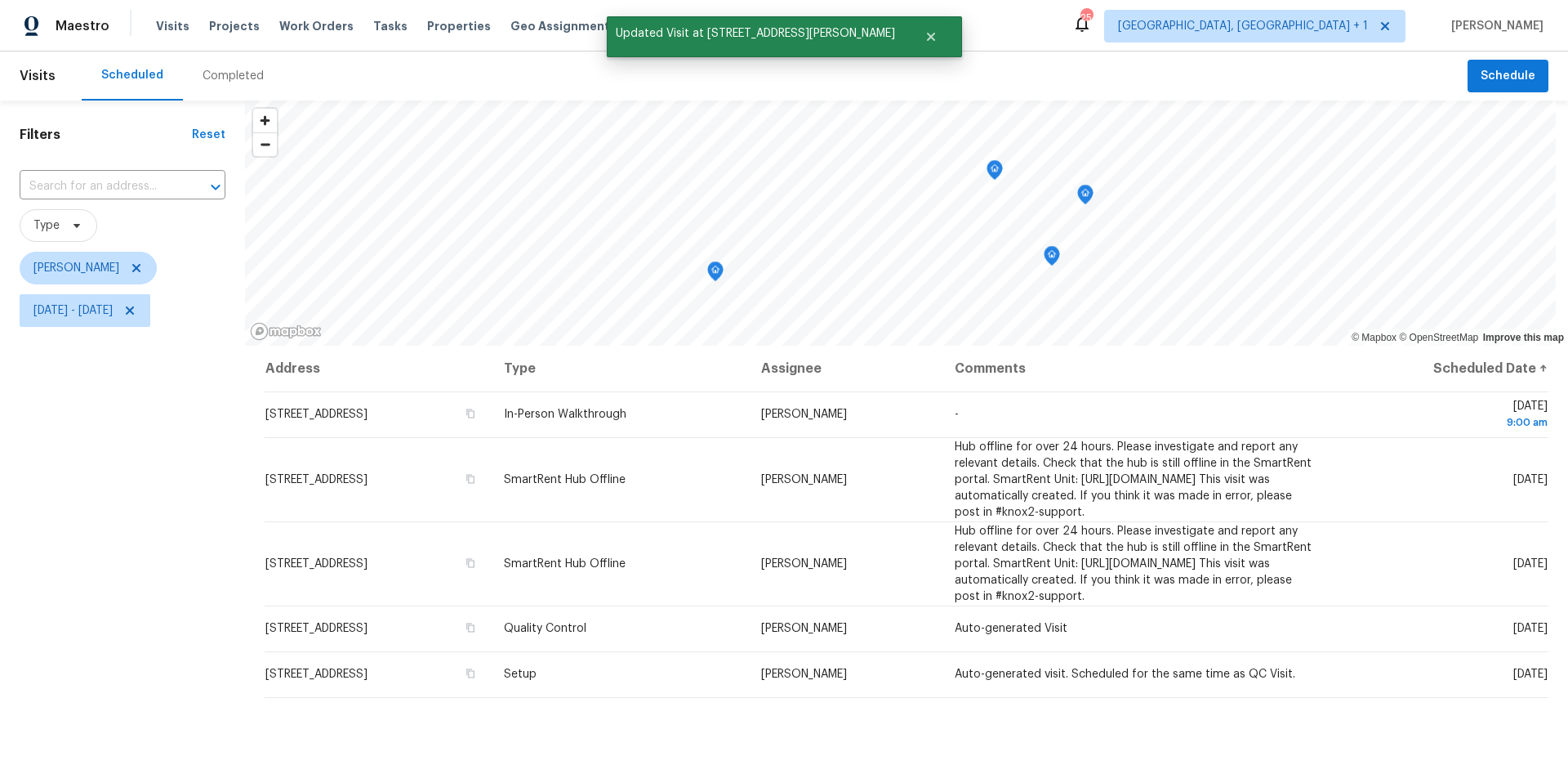
click at [120, 540] on div "Filters Reset ​ Type [PERSON_NAME][DATE] - [DATE]" at bounding box center [122, 535] width 245 height 871
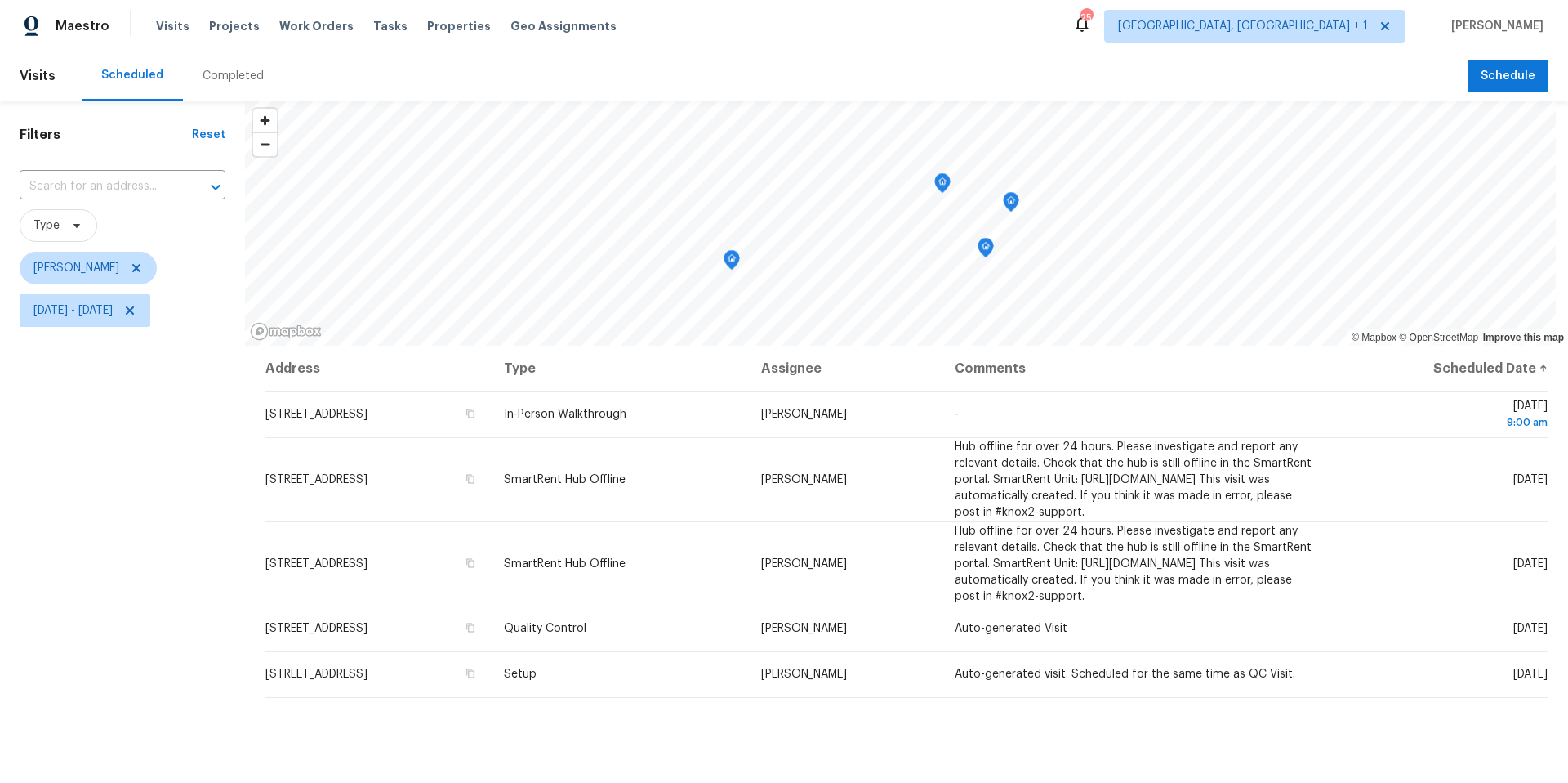
click at [727, 266] on icon "Map marker" at bounding box center [731, 260] width 16 height 20
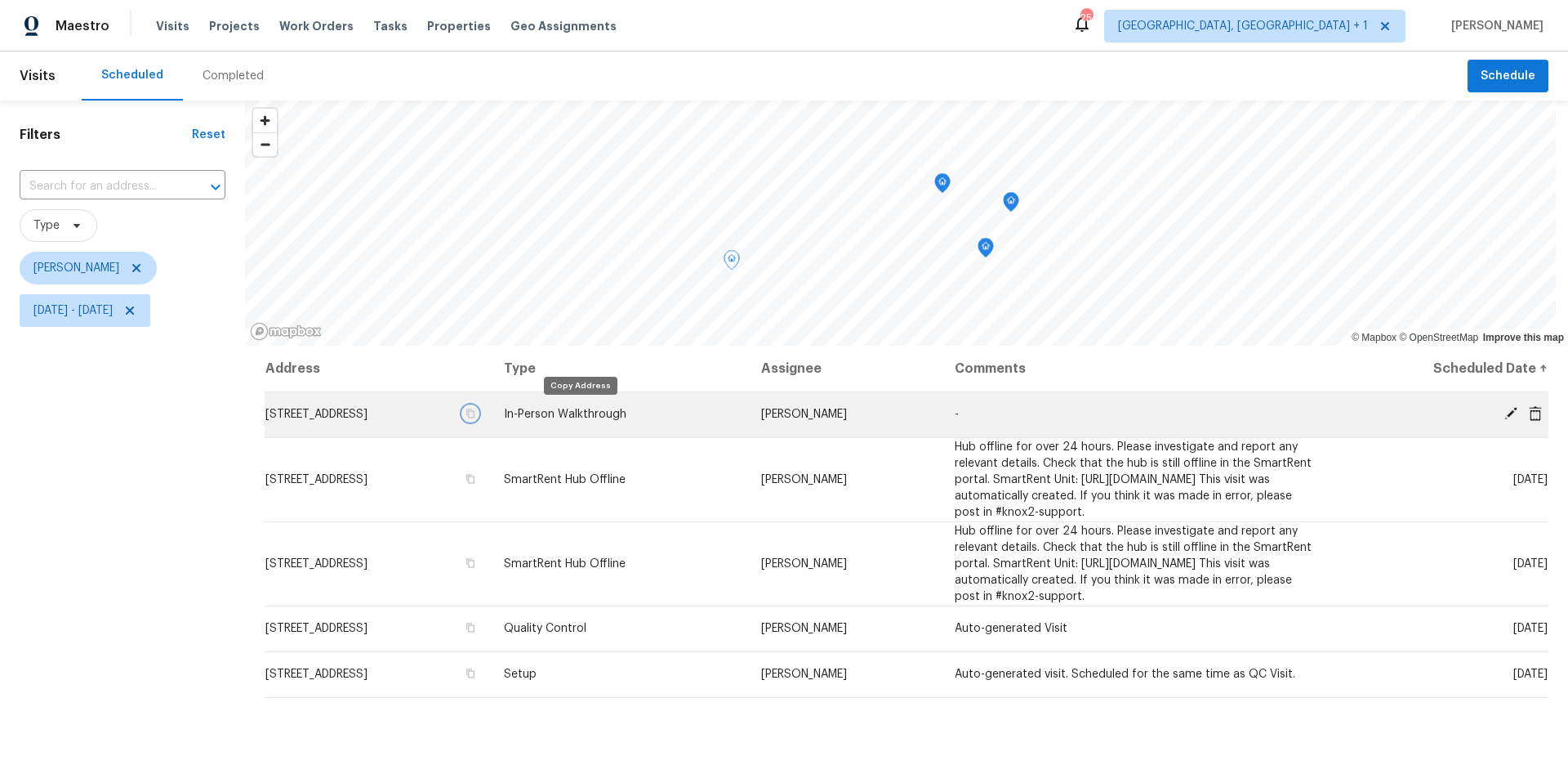
click at [475, 413] on icon "button" at bounding box center [471, 414] width 10 height 10
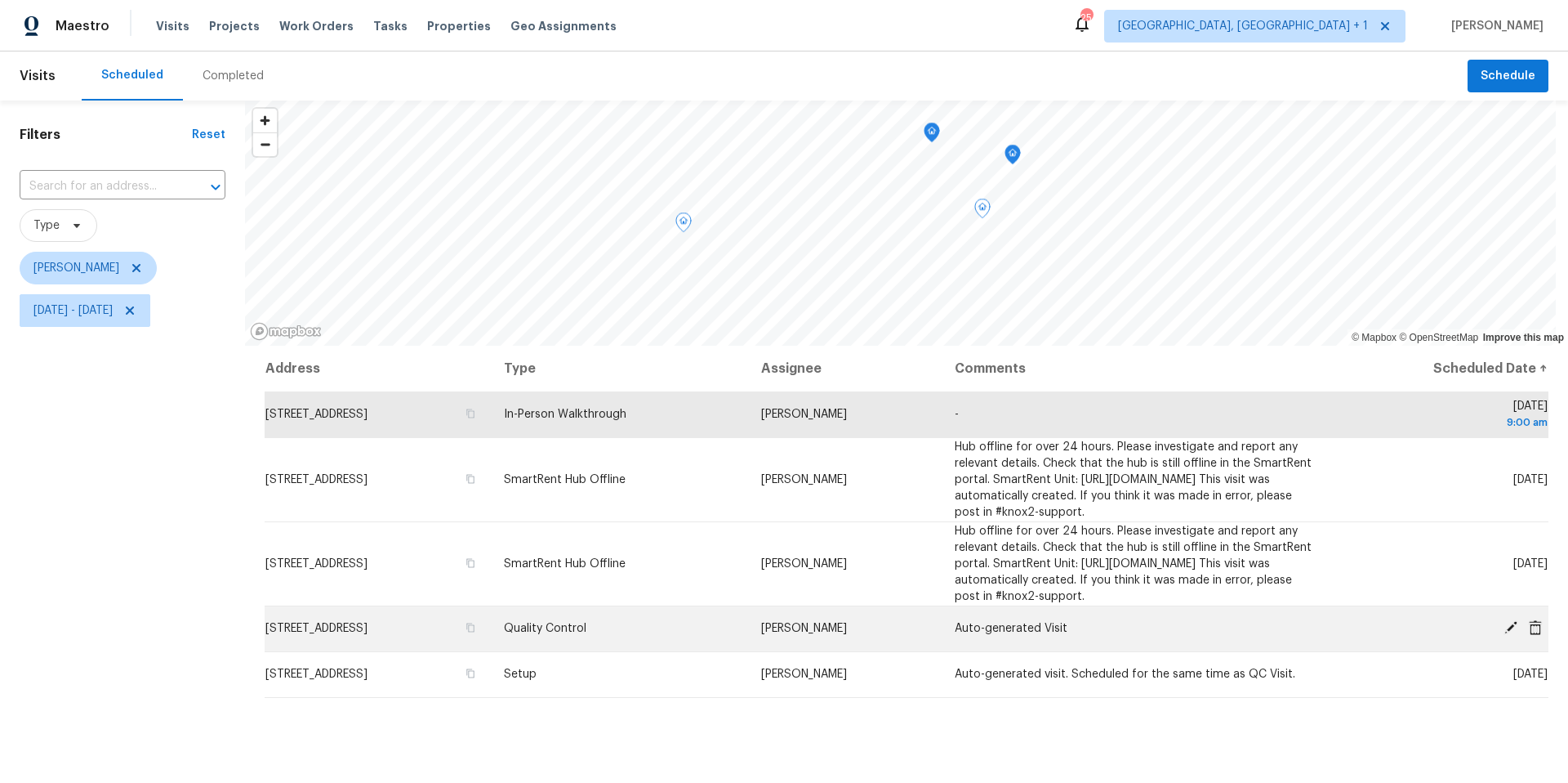
click at [1504, 635] on icon at bounding box center [1510, 627] width 14 height 14
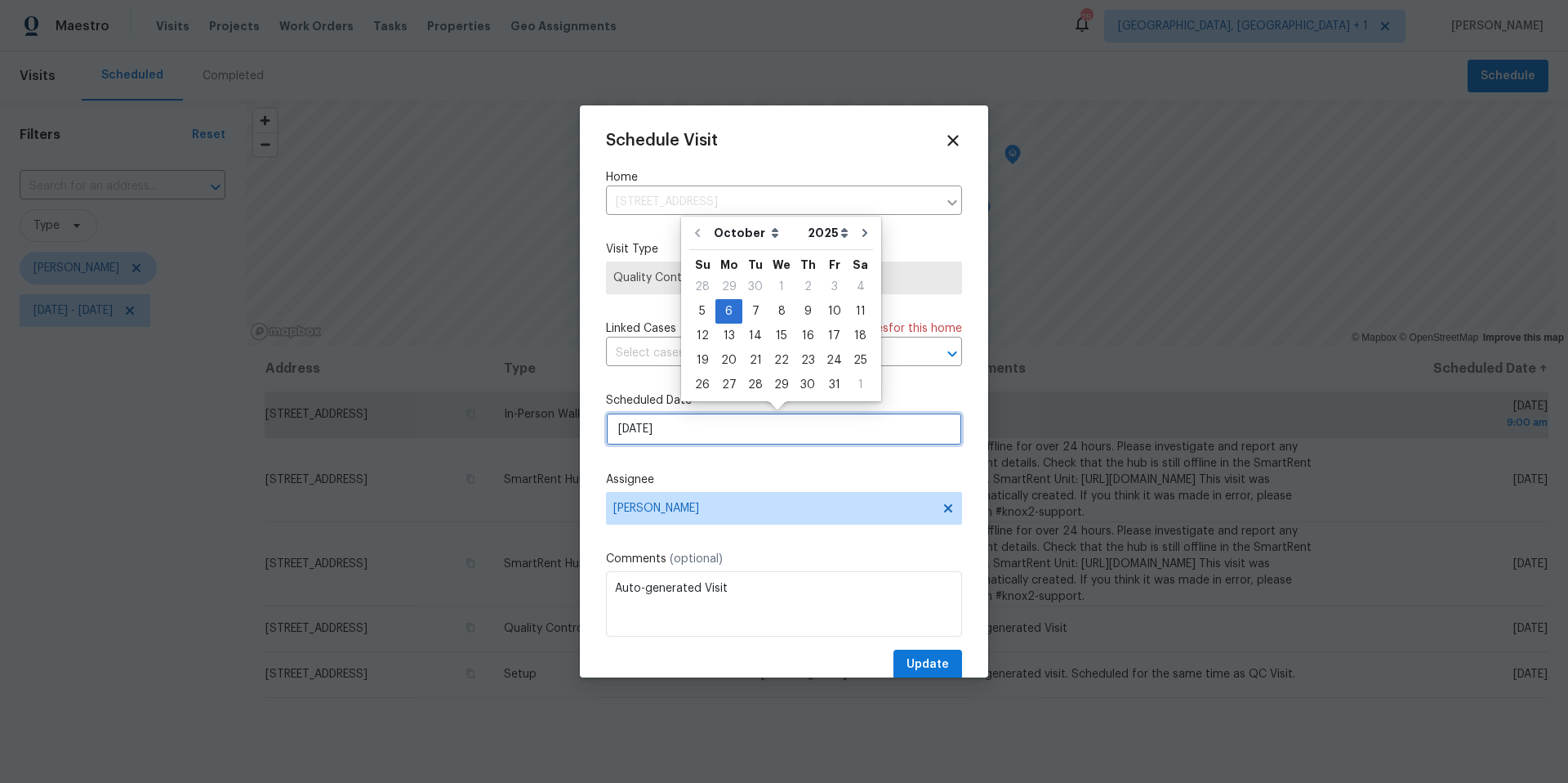
click at [637, 428] on input "[DATE]" at bounding box center [784, 428] width 356 height 33
click at [745, 311] on div "7" at bounding box center [755, 310] width 26 height 23
type input "[DATE]"
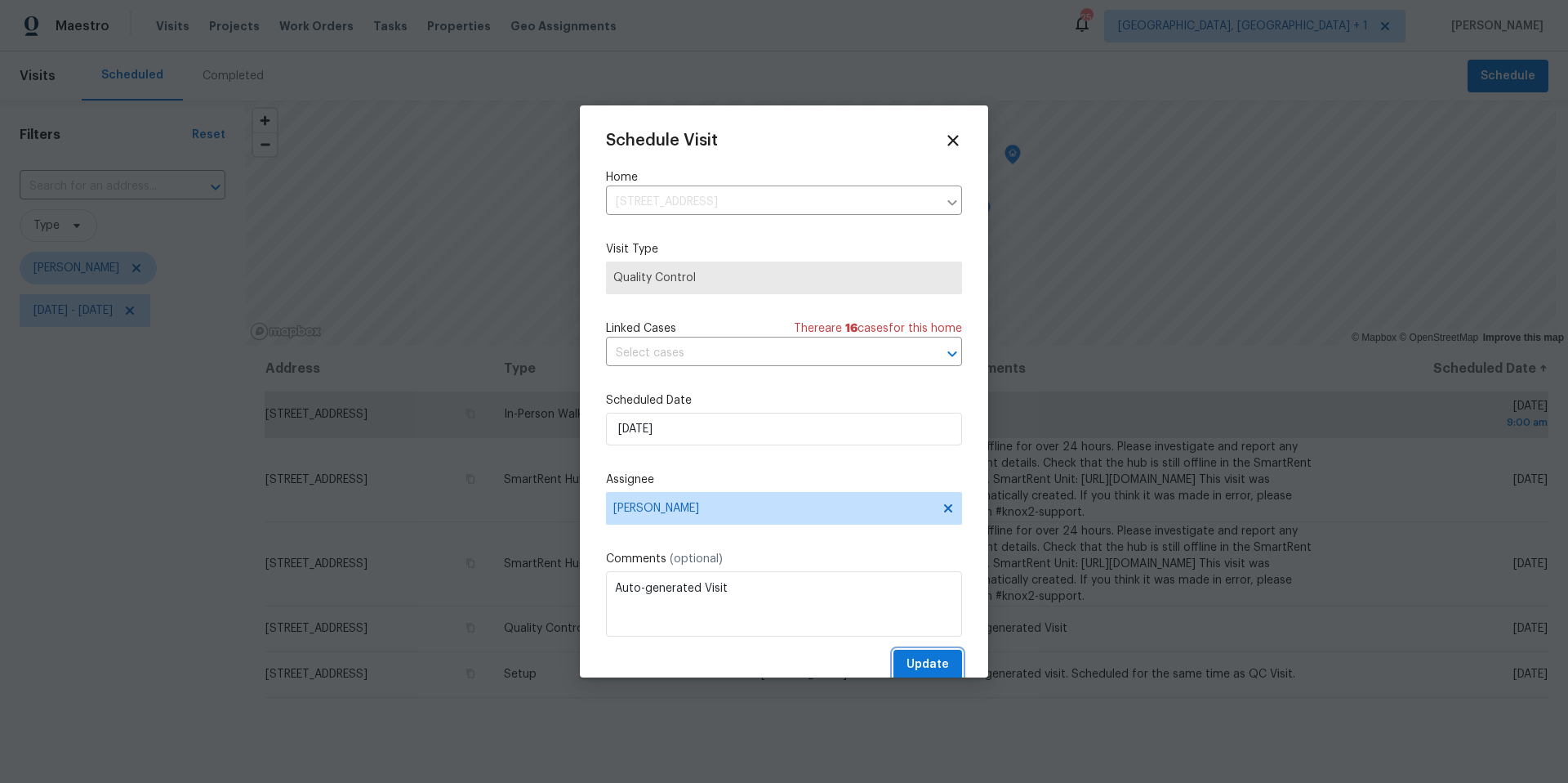
click at [912, 673] on span "Update" at bounding box center [928, 664] width 42 height 20
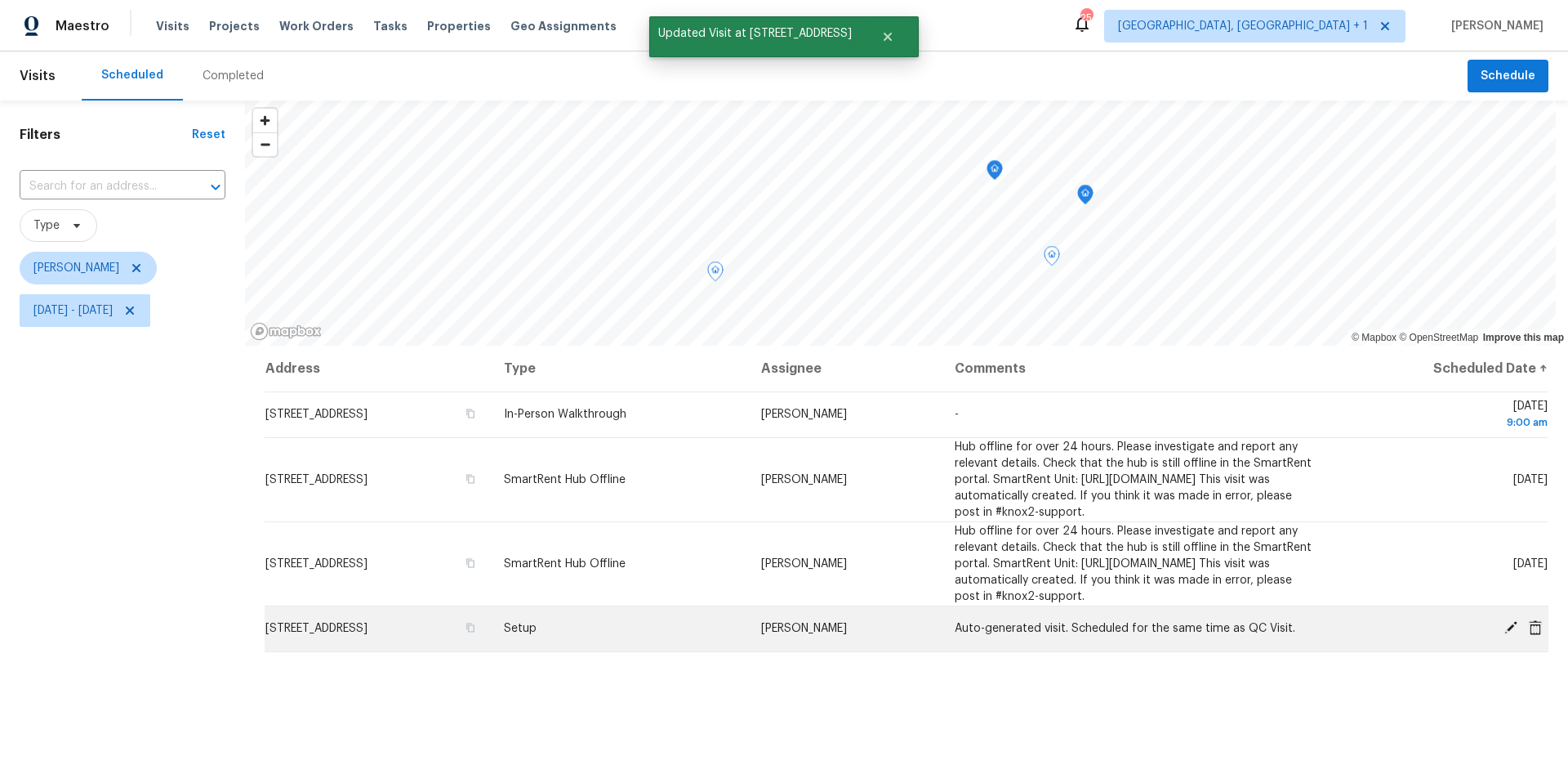
click at [1504, 634] on icon at bounding box center [1510, 627] width 13 height 13
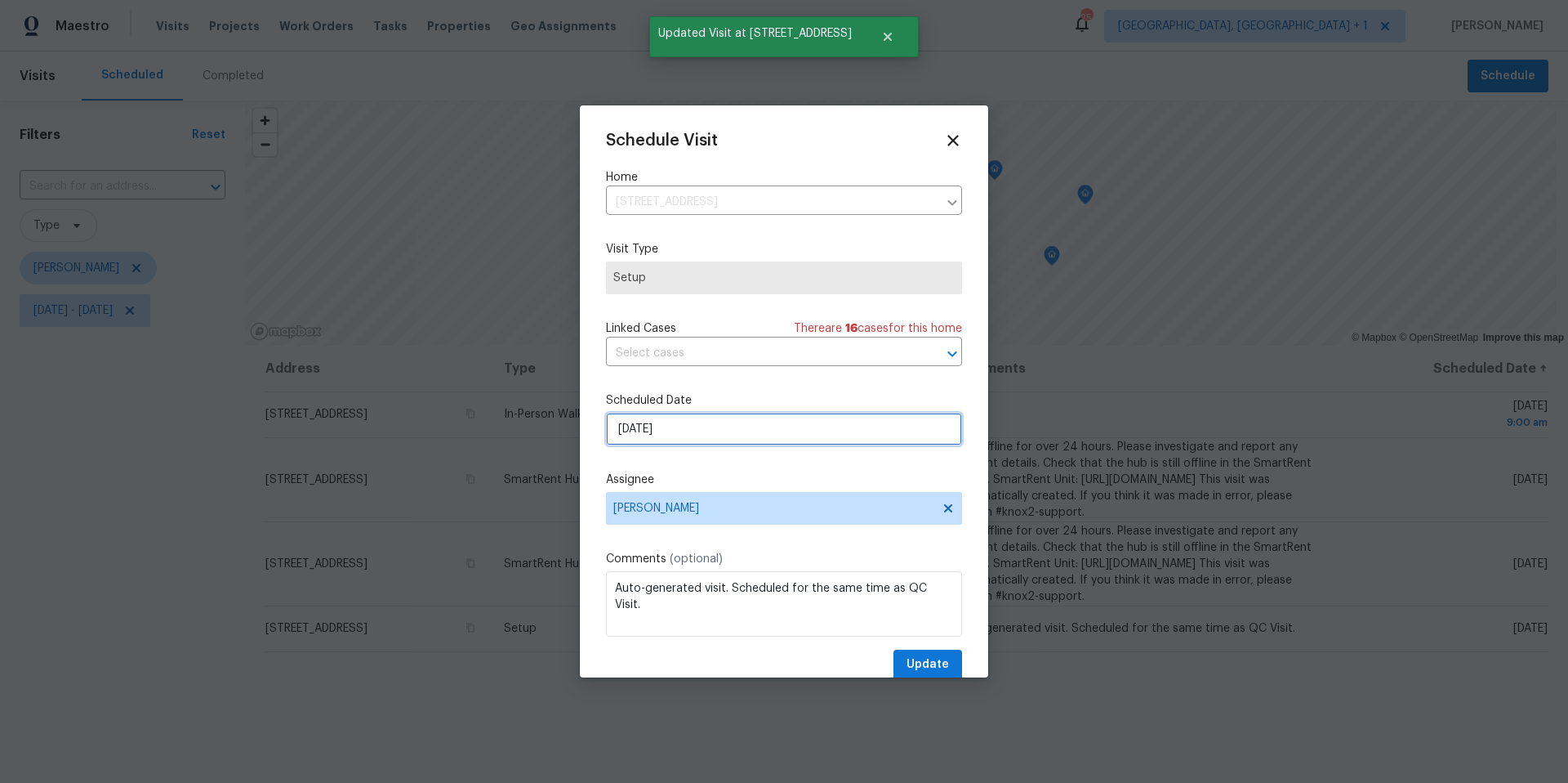
click at [674, 434] on input "[DATE]" at bounding box center [784, 428] width 356 height 33
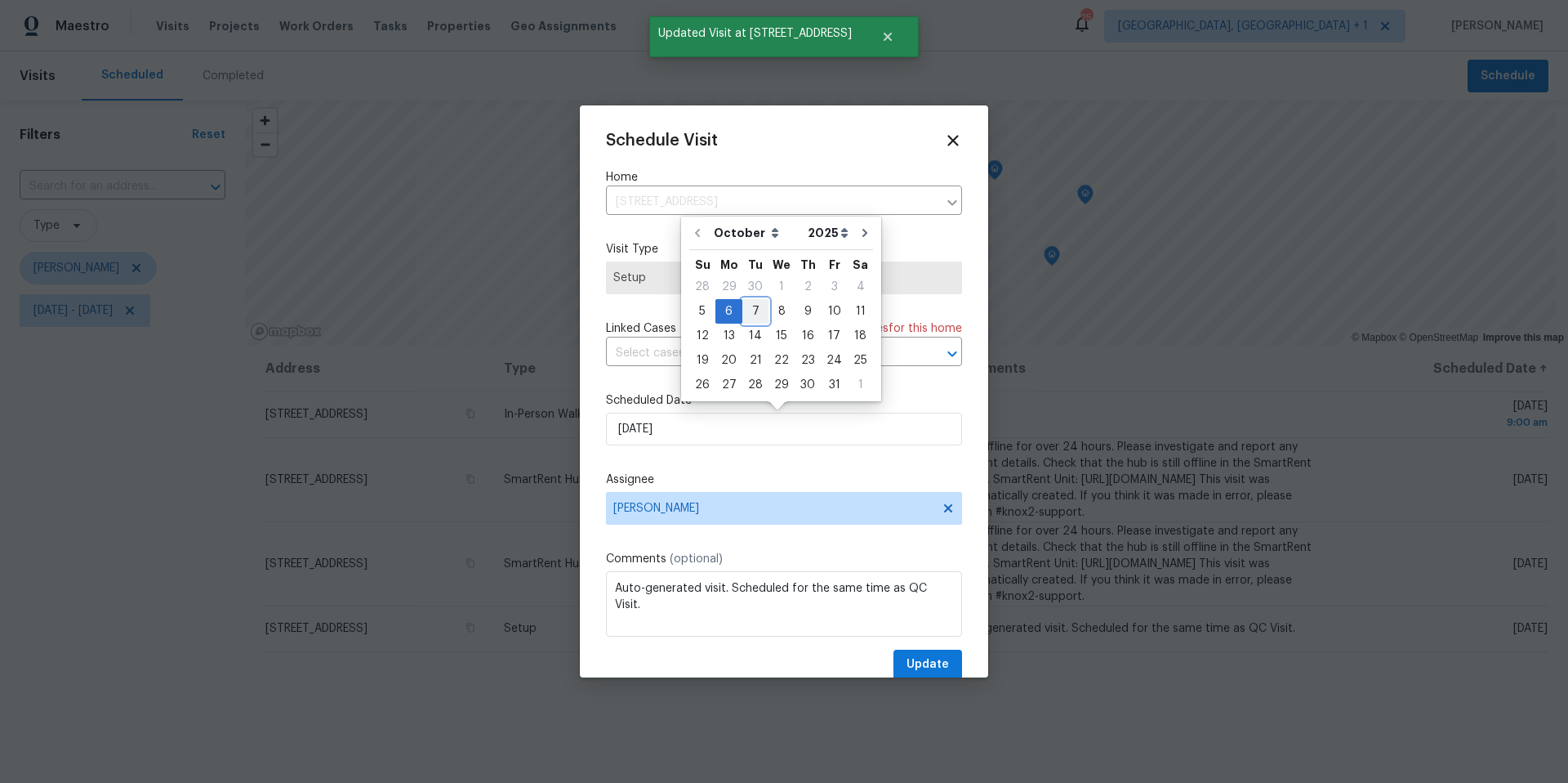
click at [751, 311] on div "7" at bounding box center [755, 310] width 26 height 23
type input "[DATE]"
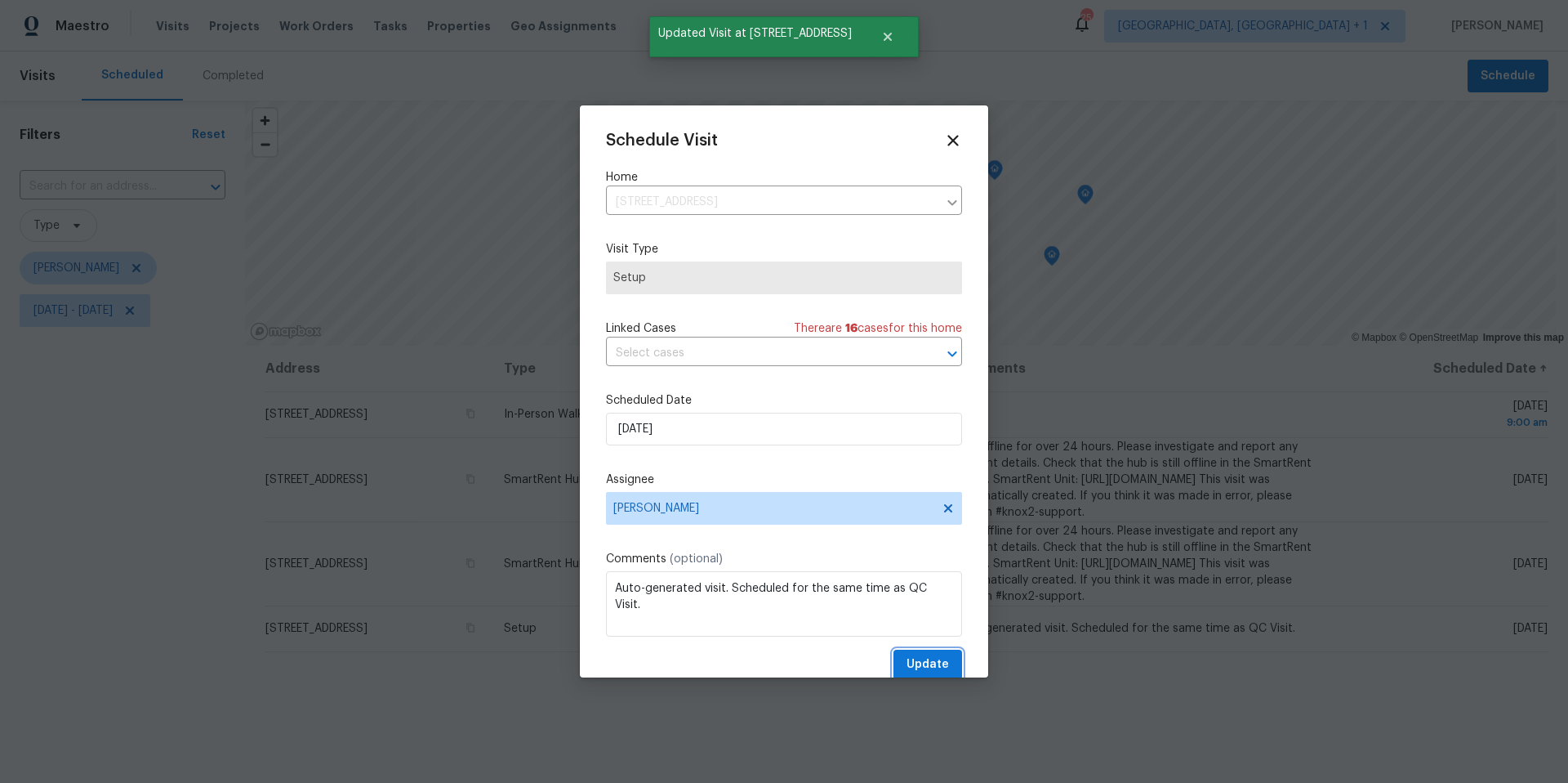
click at [913, 667] on span "Update" at bounding box center [928, 664] width 42 height 20
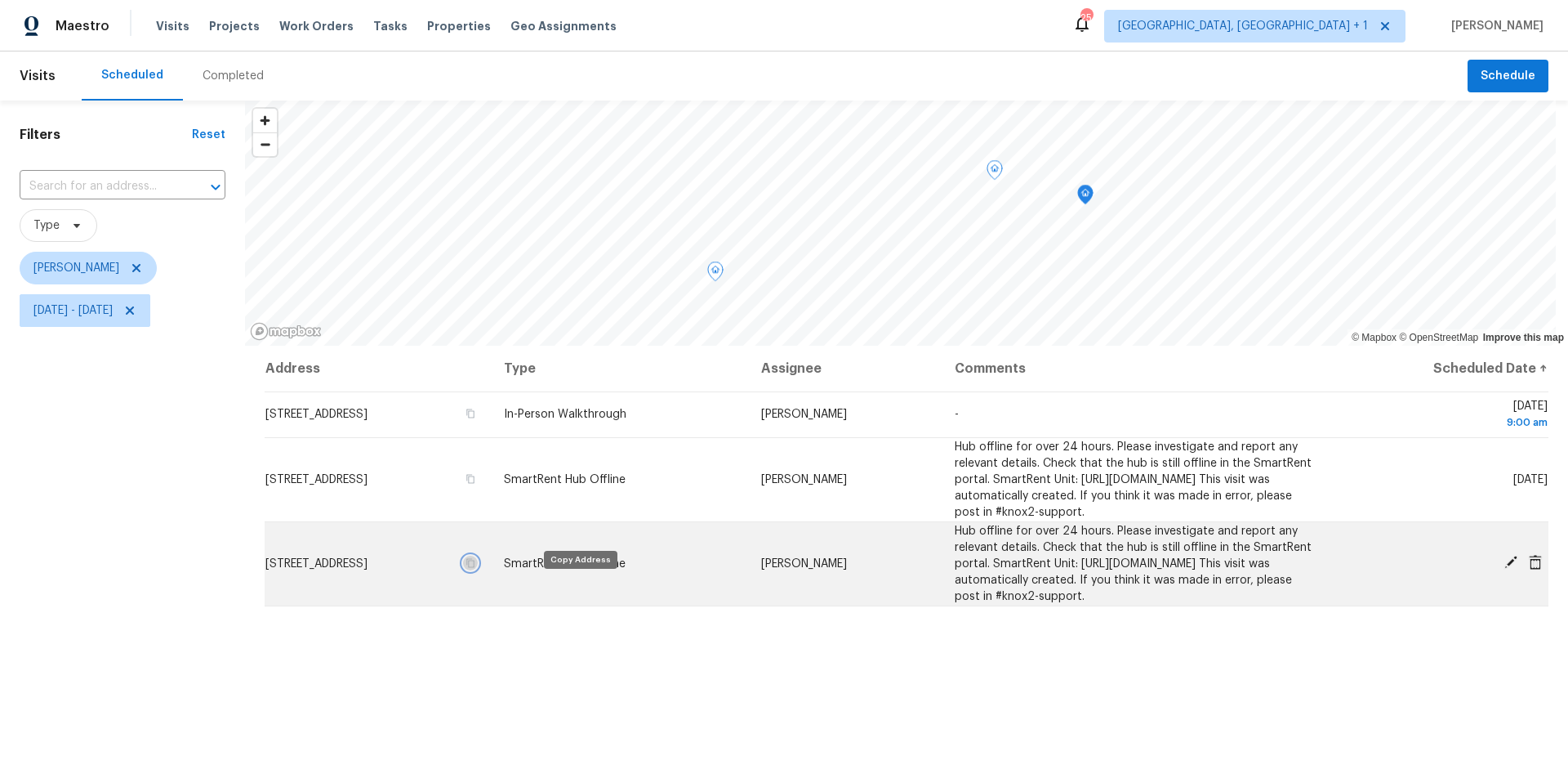
click at [475, 568] on icon "button" at bounding box center [471, 563] width 10 height 10
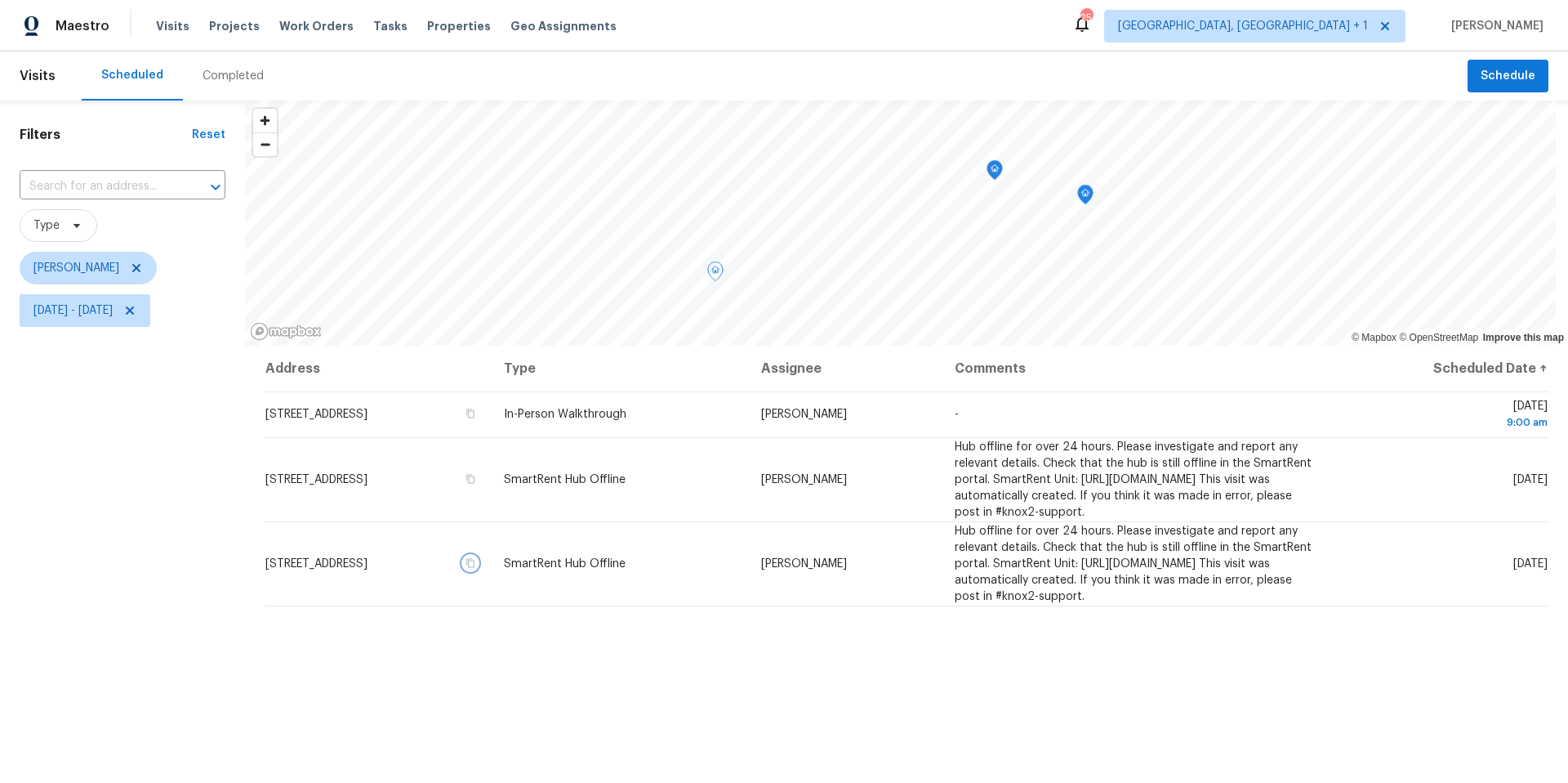
click at [1082, 196] on icon "Map marker" at bounding box center [1085, 195] width 14 height 19
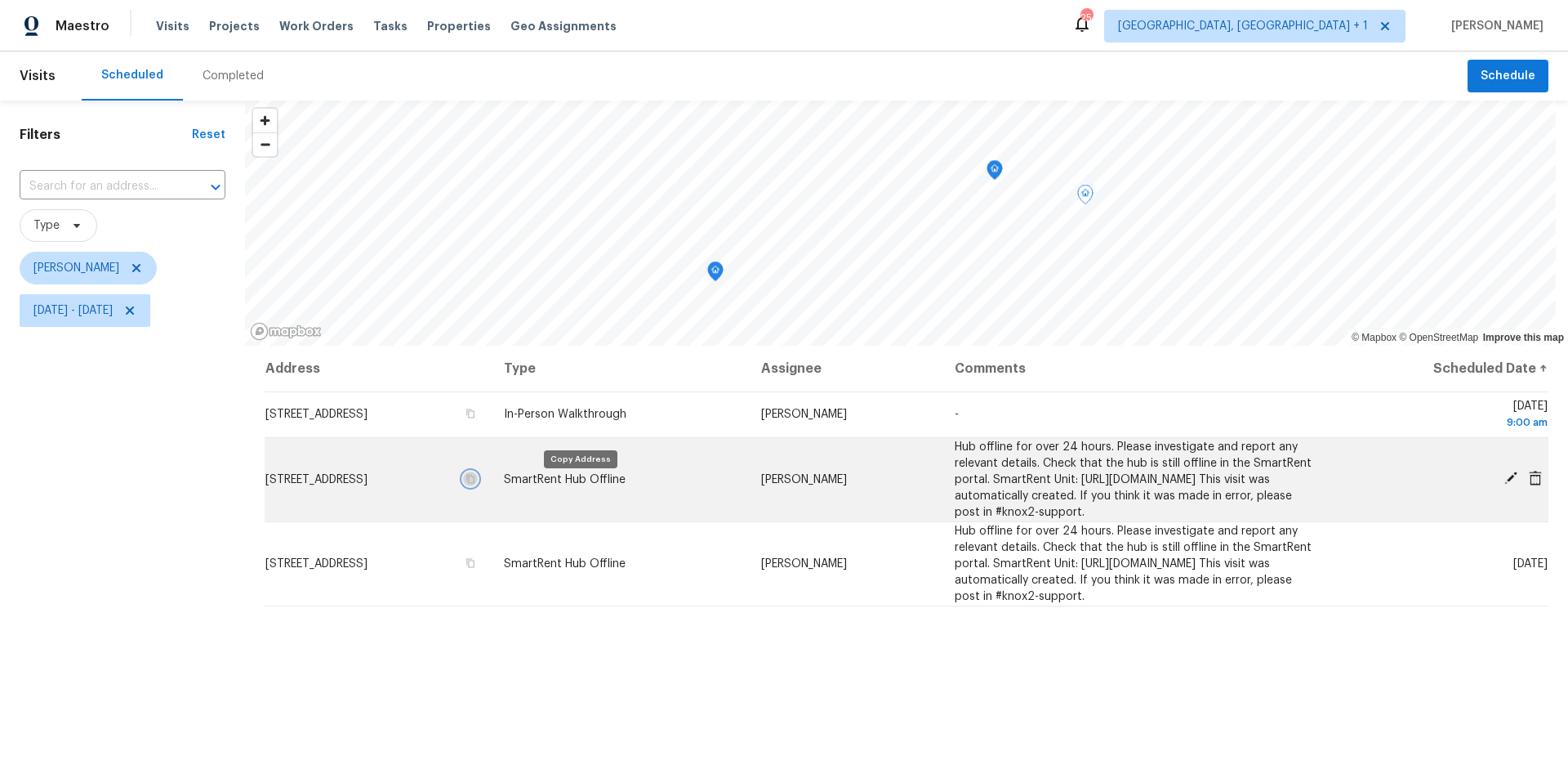
click at [475, 484] on icon "button" at bounding box center [471, 479] width 10 height 10
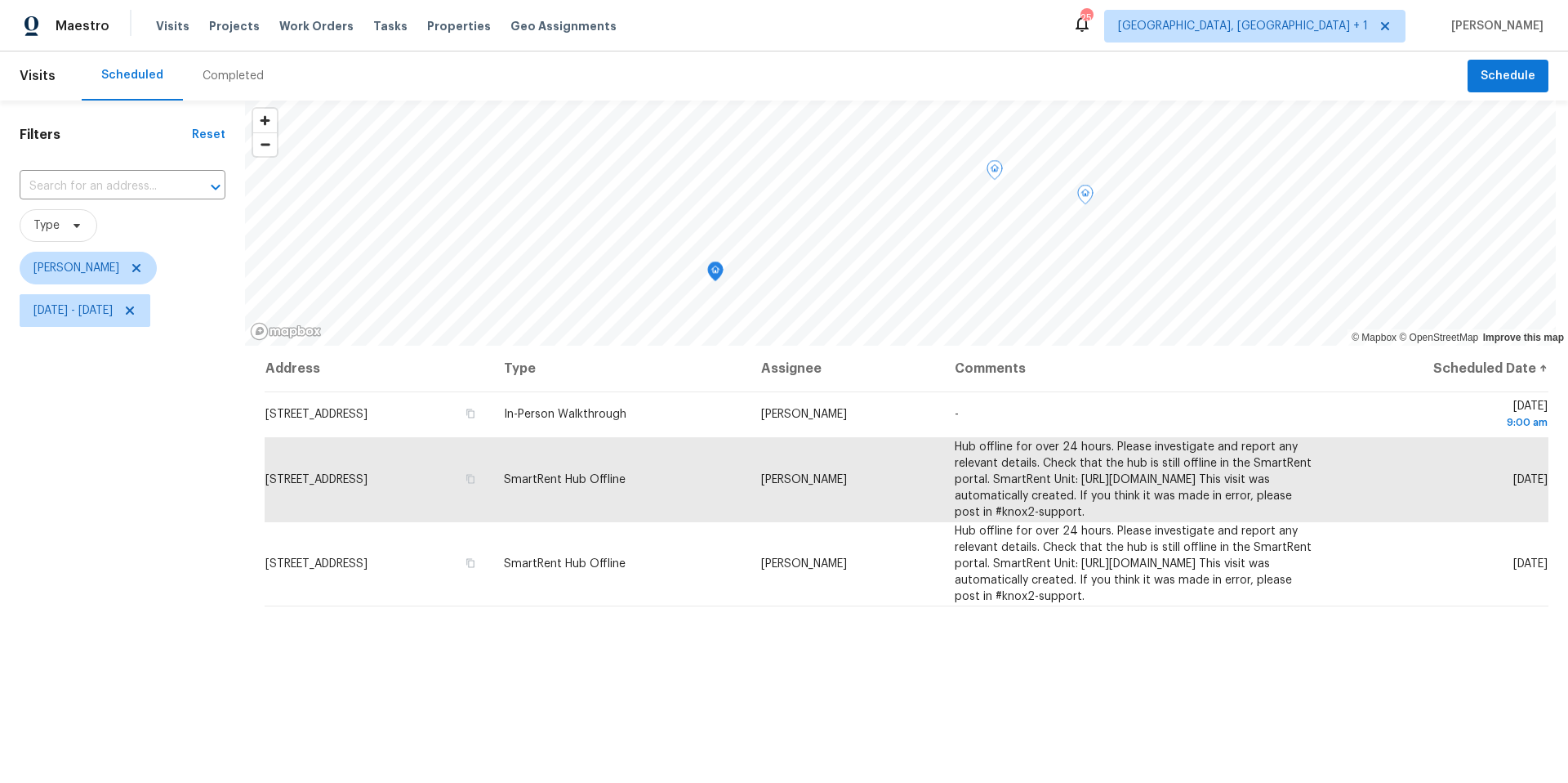
click at [762, 668] on div "Address Type Assignee Comments Scheduled Date ↑ [STREET_ADDRESS] In-Person Walk…" at bounding box center [907, 658] width 1323 height 626
click at [373, 32] on div "Tasks" at bounding box center [390, 26] width 34 height 17
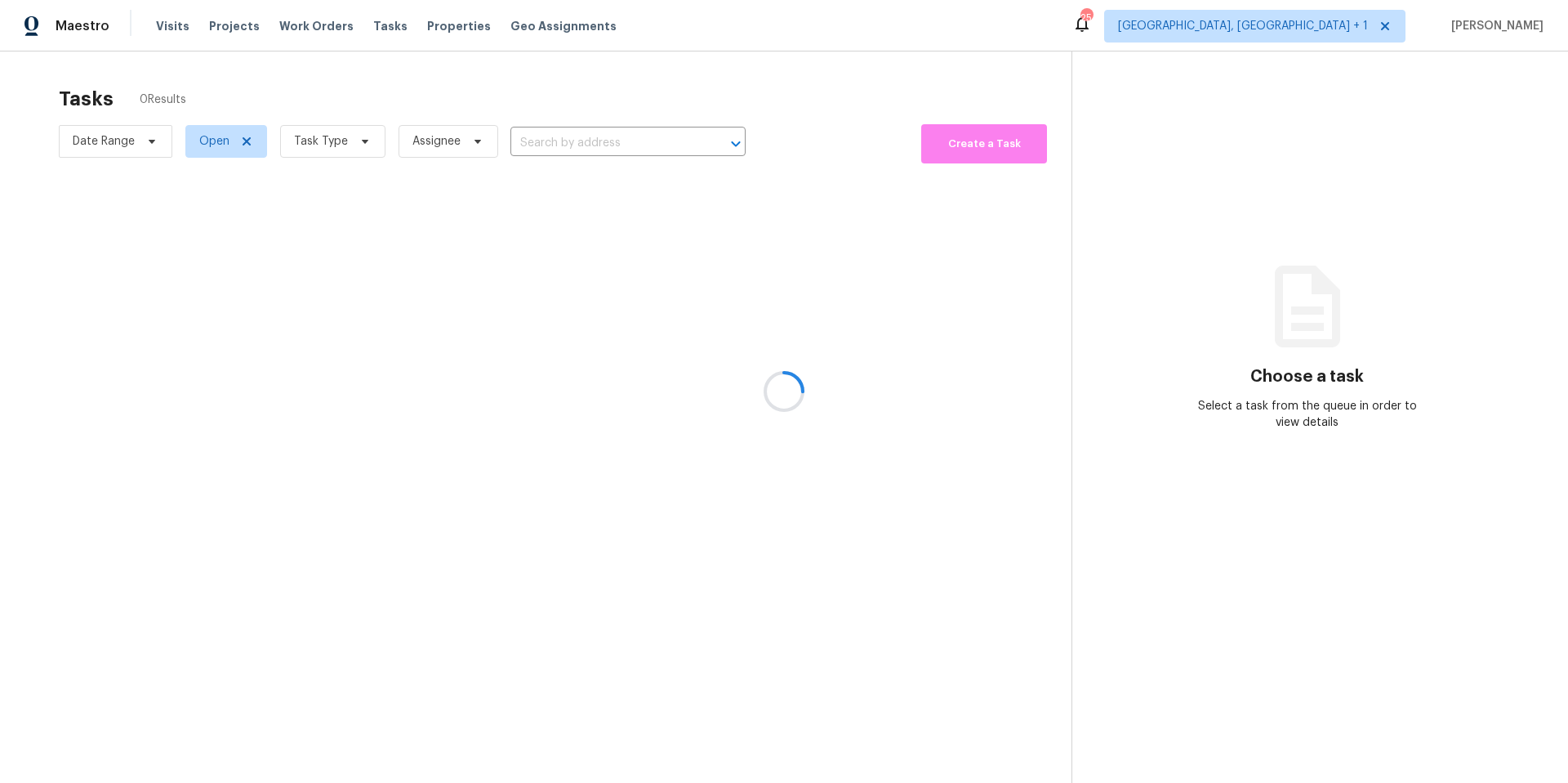
click at [370, 26] on div at bounding box center [784, 391] width 1568 height 783
